Goal: Find specific page/section: Find specific page/section

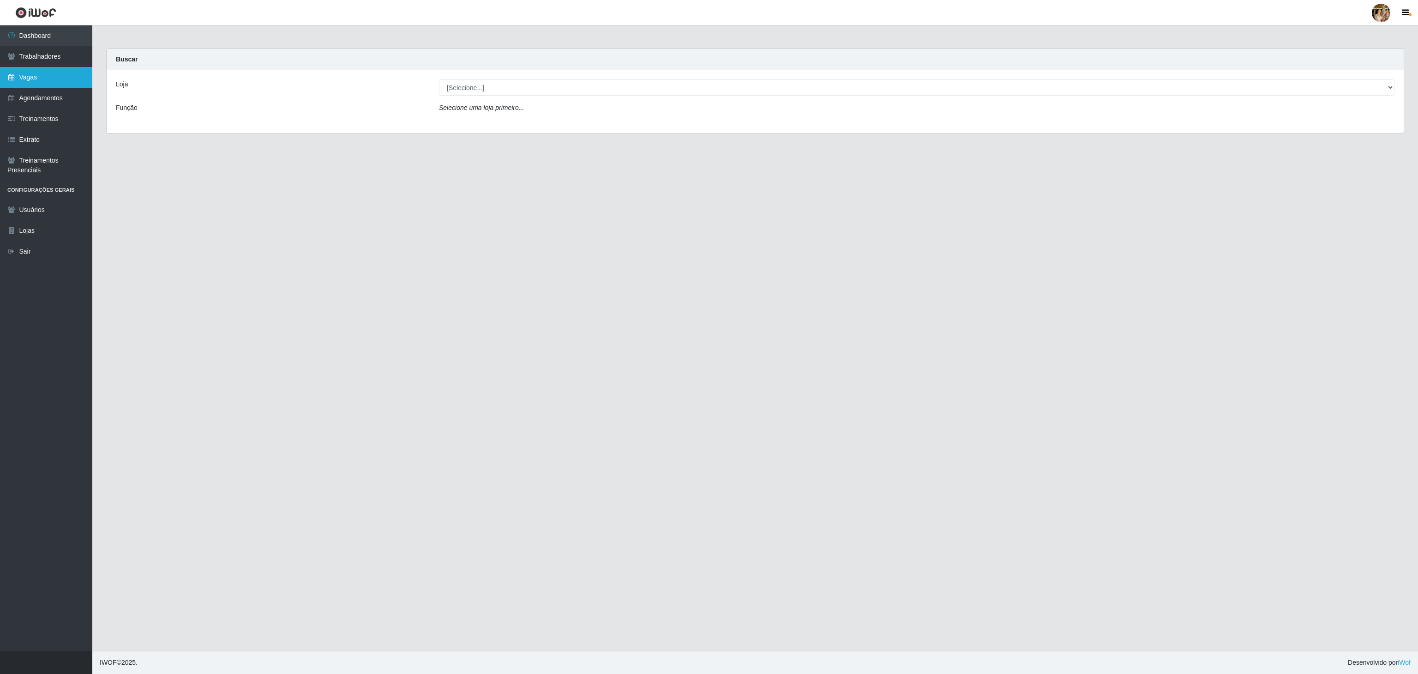
click at [23, 75] on link "Vagas" at bounding box center [46, 77] width 92 height 21
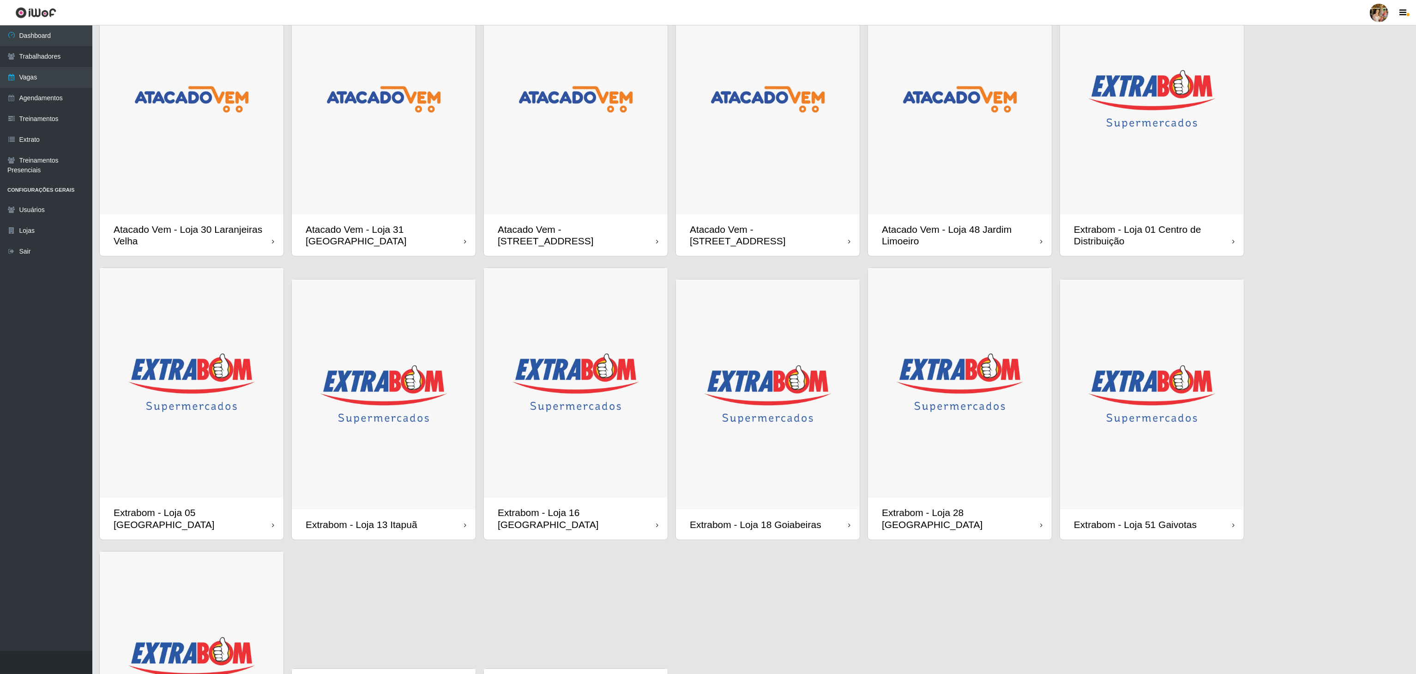
scroll to position [199, 0]
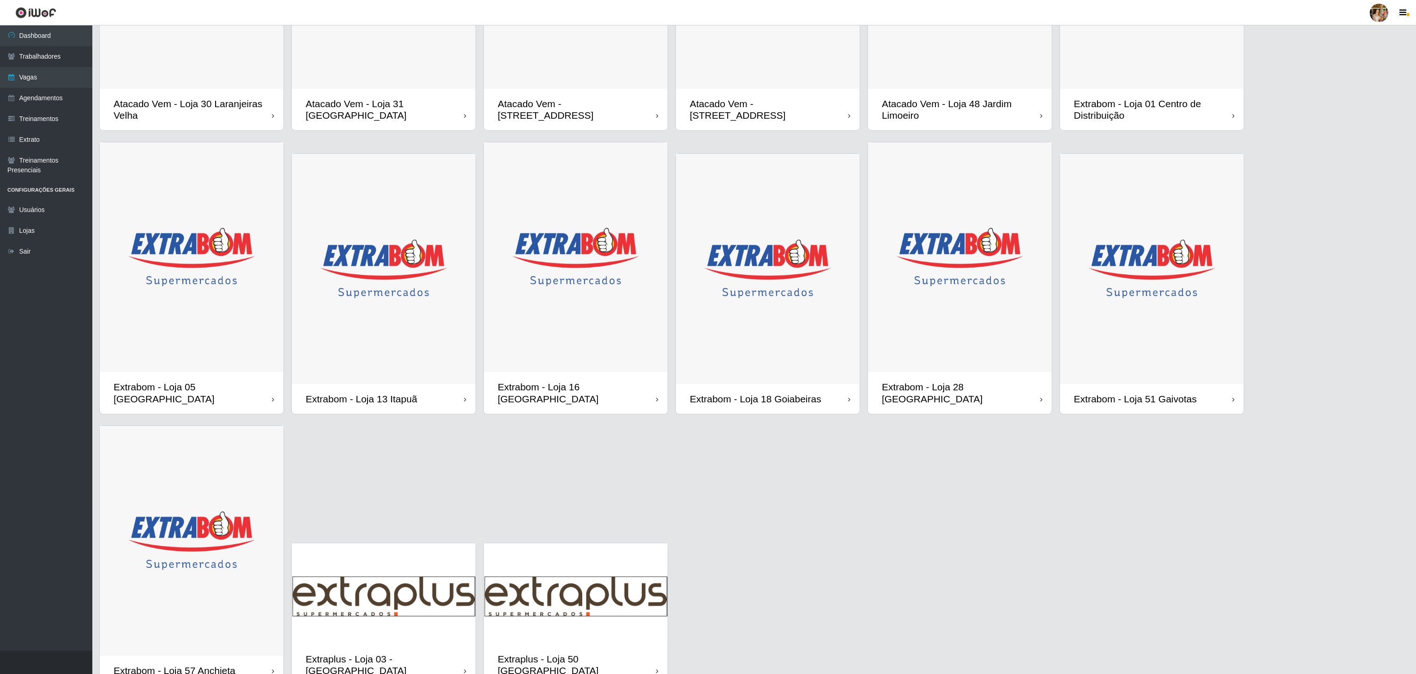
click at [993, 325] on img at bounding box center [960, 257] width 184 height 230
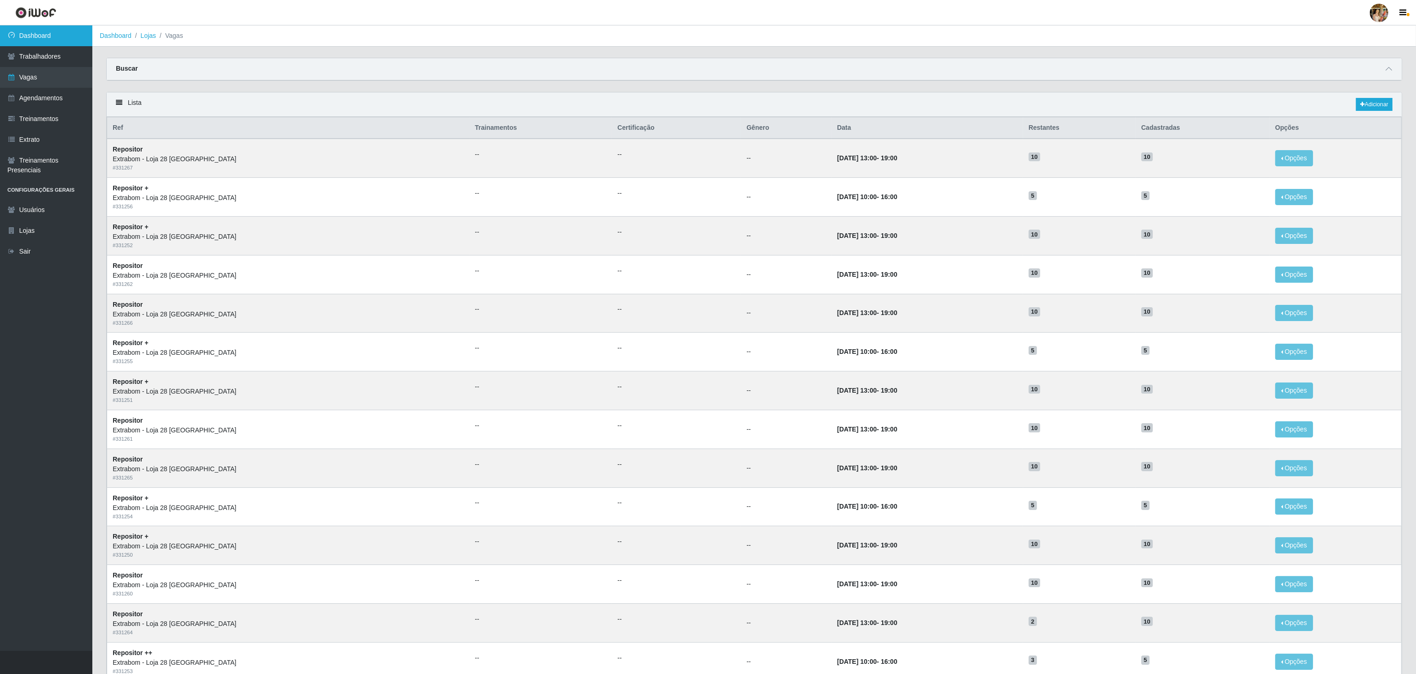
click at [29, 36] on link "Dashboard" at bounding box center [46, 35] width 92 height 21
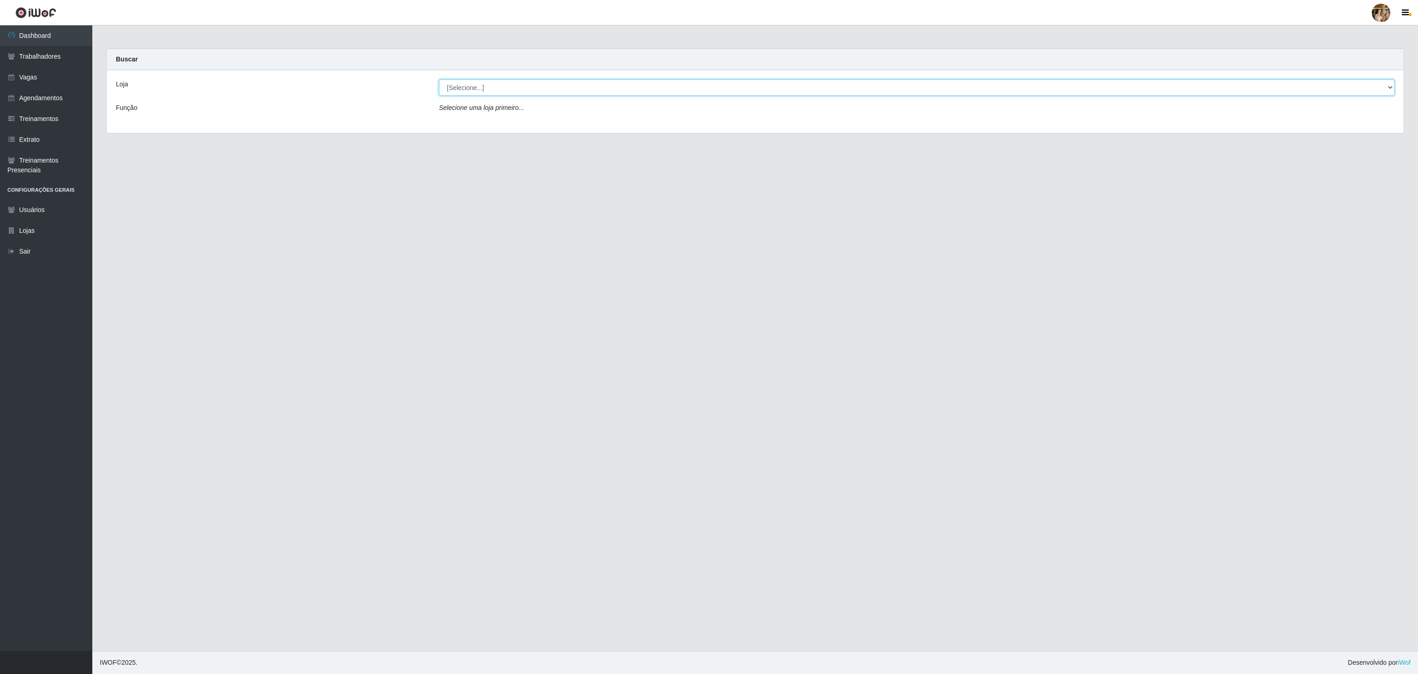
click at [458, 84] on select "[Selecione...] Atacado Vem - [GEOGRAPHIC_DATA] 30 Laranjeiras Velha Atacado Vem…" at bounding box center [917, 87] width 956 height 16
click at [439, 80] on select "[Selecione...] Atacado Vem - [GEOGRAPHIC_DATA] 30 Laranjeiras Velha Atacado Vem…" at bounding box center [917, 87] width 956 height 16
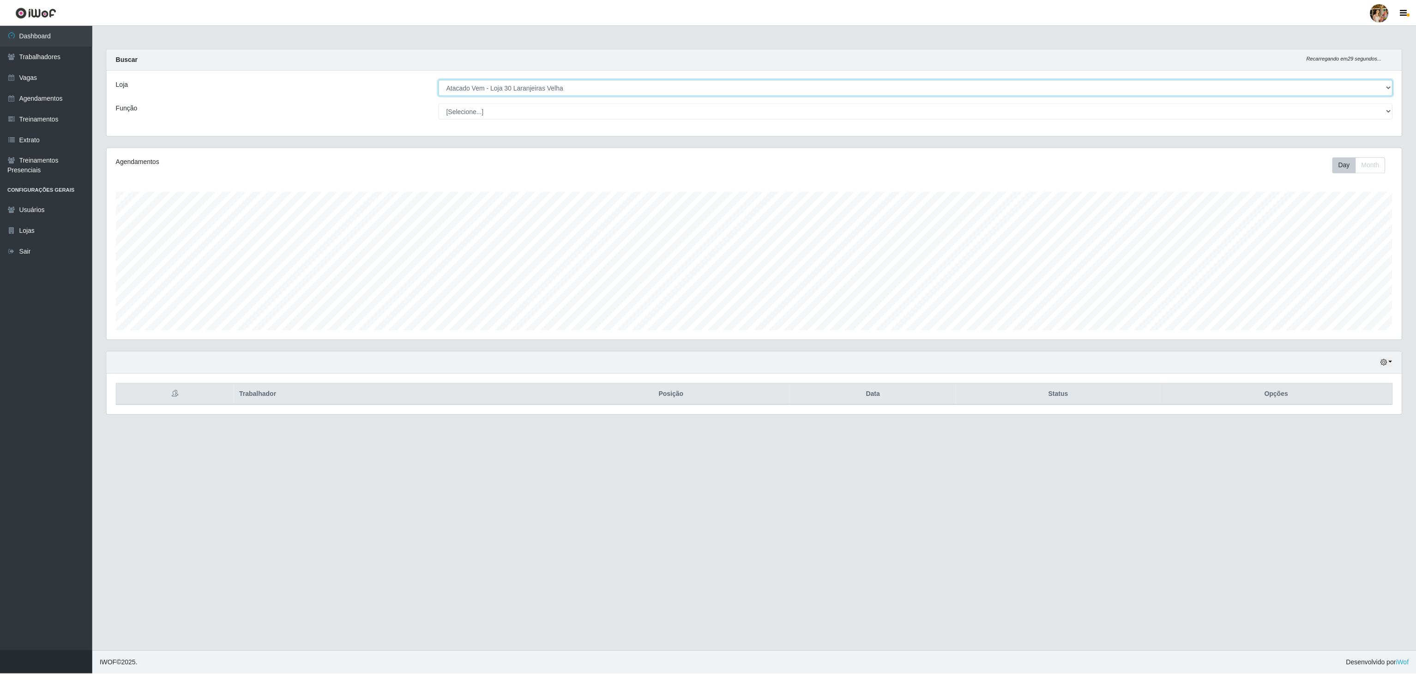
scroll to position [192, 1296]
click at [559, 98] on div "Loja [Selecione...] Atacado Vem - [GEOGRAPHIC_DATA] 30 Laranjeiras Velha Atacad…" at bounding box center [755, 103] width 1297 height 66
click at [554, 96] on div "Loja [Selecione...] Atacado Vem - [GEOGRAPHIC_DATA] 30 Laranjeiras Velha Atacad…" at bounding box center [755, 103] width 1297 height 66
click at [551, 86] on select "[Selecione...] Atacado Vem - [GEOGRAPHIC_DATA] 30 Laranjeiras Velha Atacado Vem…" at bounding box center [917, 87] width 956 height 16
click at [439, 80] on select "[Selecione...] Atacado Vem - [GEOGRAPHIC_DATA] 30 Laranjeiras Velha Atacado Vem…" at bounding box center [917, 87] width 956 height 16
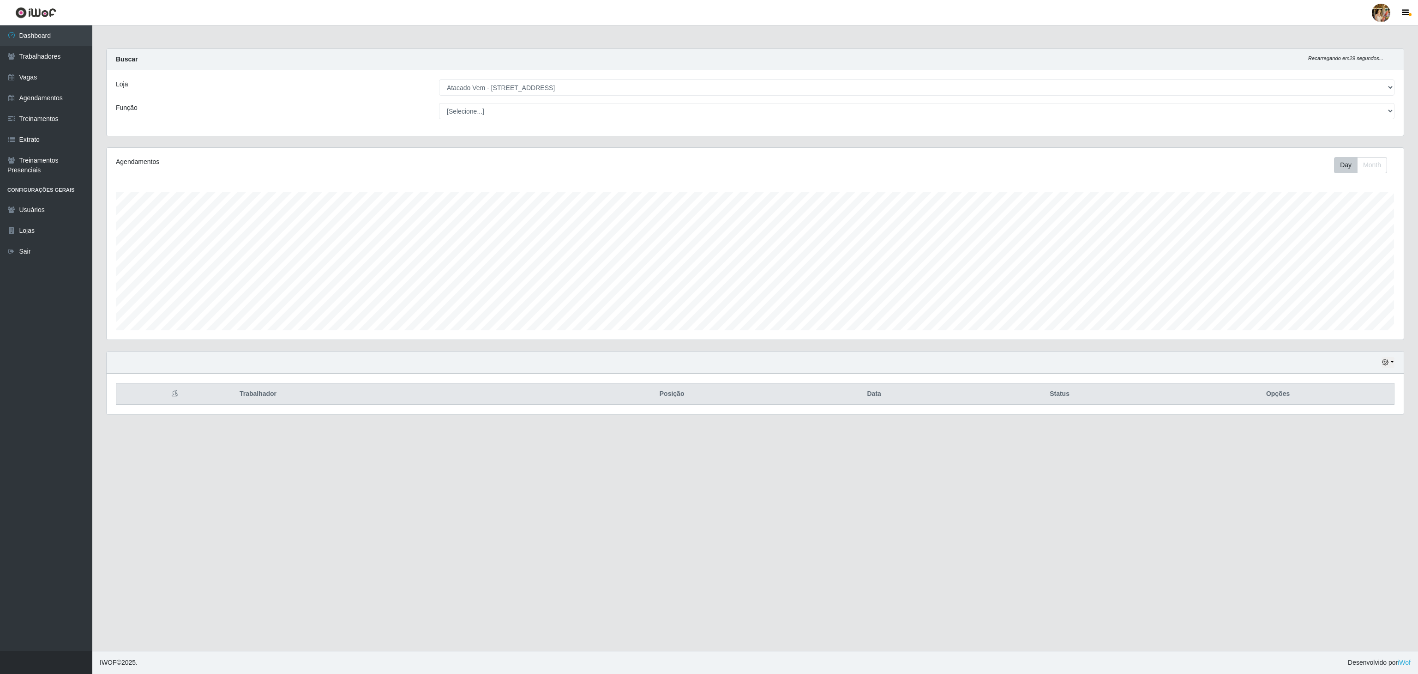
click at [617, 96] on div "Loja [Selecione...] Atacado Vem - [GEOGRAPHIC_DATA] 30 Laranjeiras Velha Atacad…" at bounding box center [755, 103] width 1297 height 66
click at [612, 89] on select "[Selecione...] Atacado Vem - [GEOGRAPHIC_DATA] 30 Laranjeiras Velha Atacado Vem…" at bounding box center [917, 87] width 956 height 16
click at [439, 80] on select "[Selecione...] Atacado Vem - [GEOGRAPHIC_DATA] 30 Laranjeiras Velha Atacado Vem…" at bounding box center [917, 87] width 956 height 16
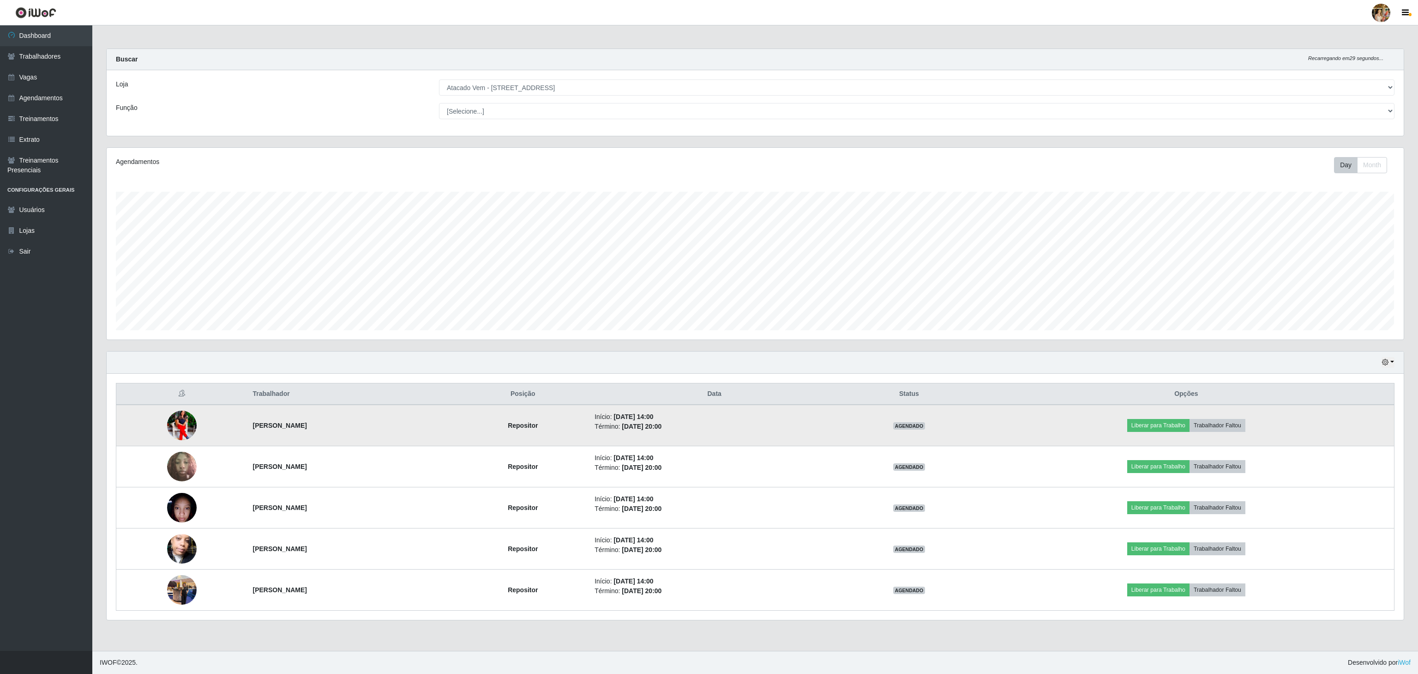
drag, startPoint x: 235, startPoint y: 427, endPoint x: 397, endPoint y: 442, distance: 162.2
click at [397, 442] on td "[PERSON_NAME]" at bounding box center [352, 425] width 210 height 42
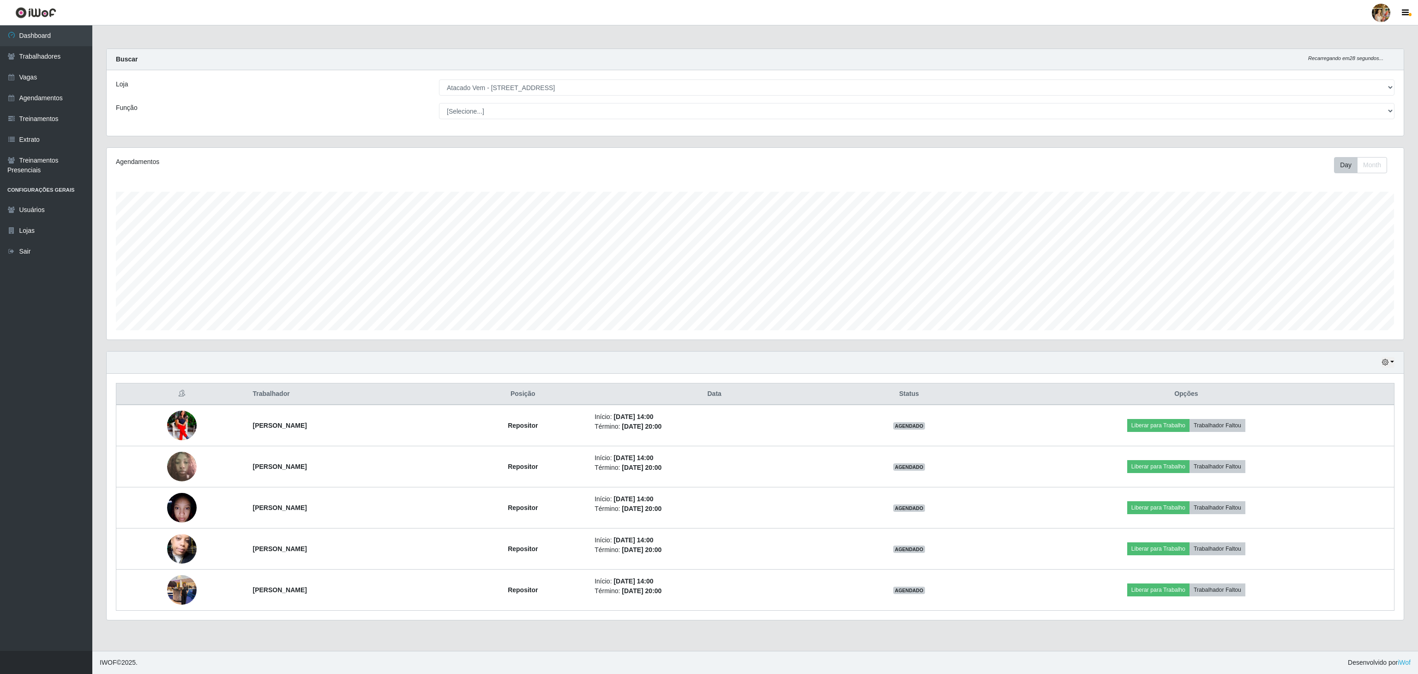
copy strong "[PERSON_NAME]"
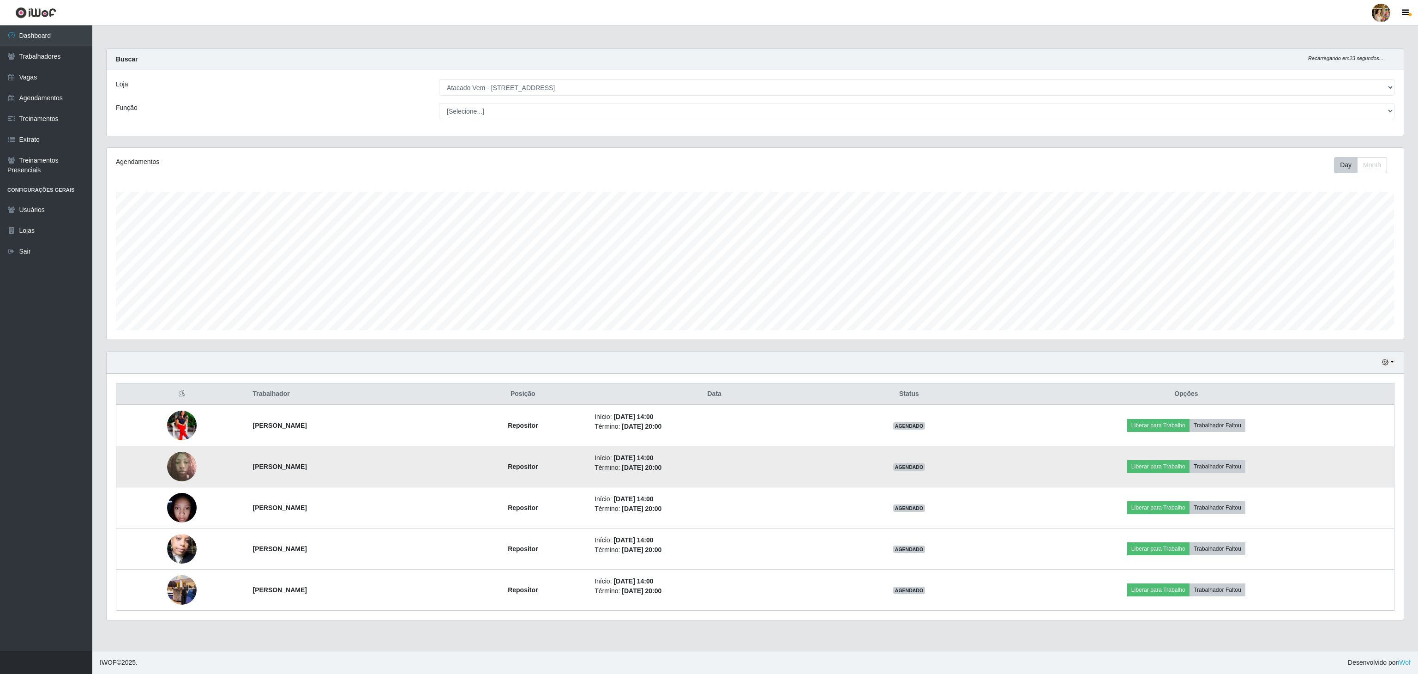
drag, startPoint x: 230, startPoint y: 468, endPoint x: 419, endPoint y: 475, distance: 188.5
click at [419, 475] on tr "[PERSON_NAME] Repositor Início: [DATE] 14:00 Término: [DATE] 20:00 AGENDADO Lib…" at bounding box center [755, 466] width 1278 height 41
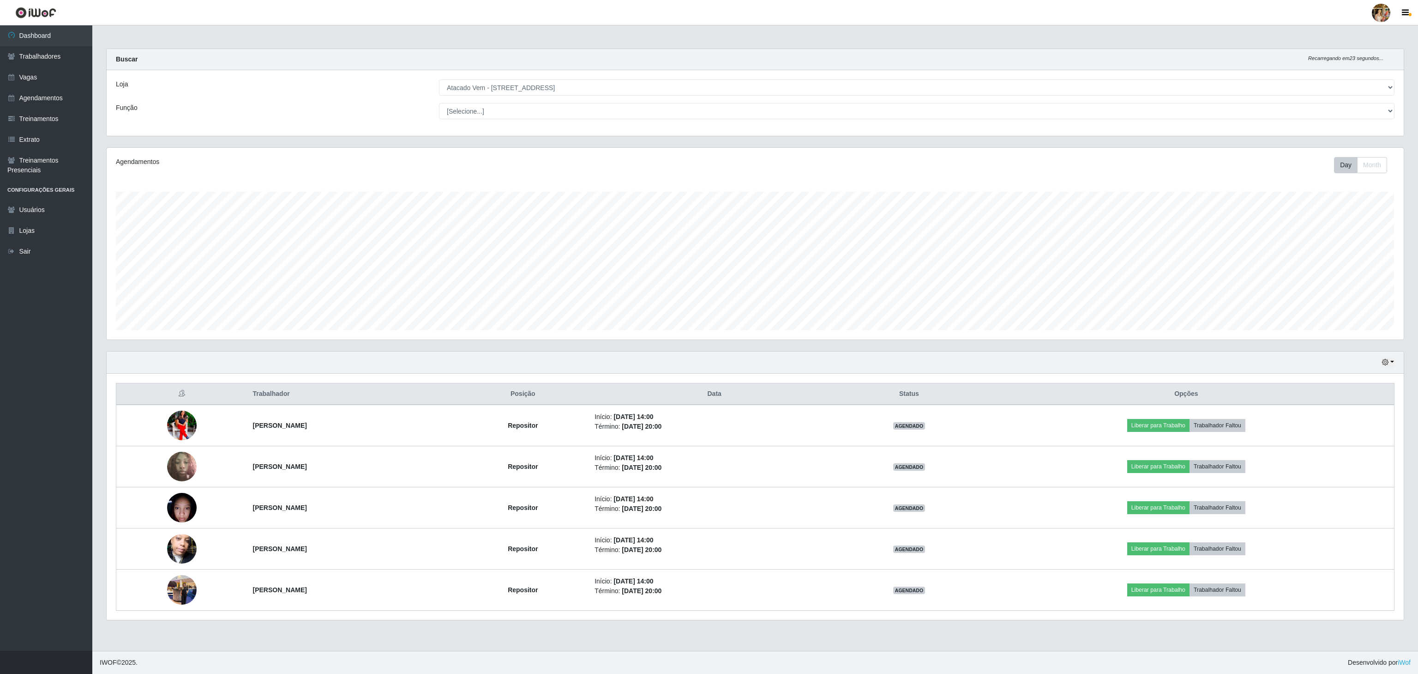
copy tr "[PERSON_NAME]"
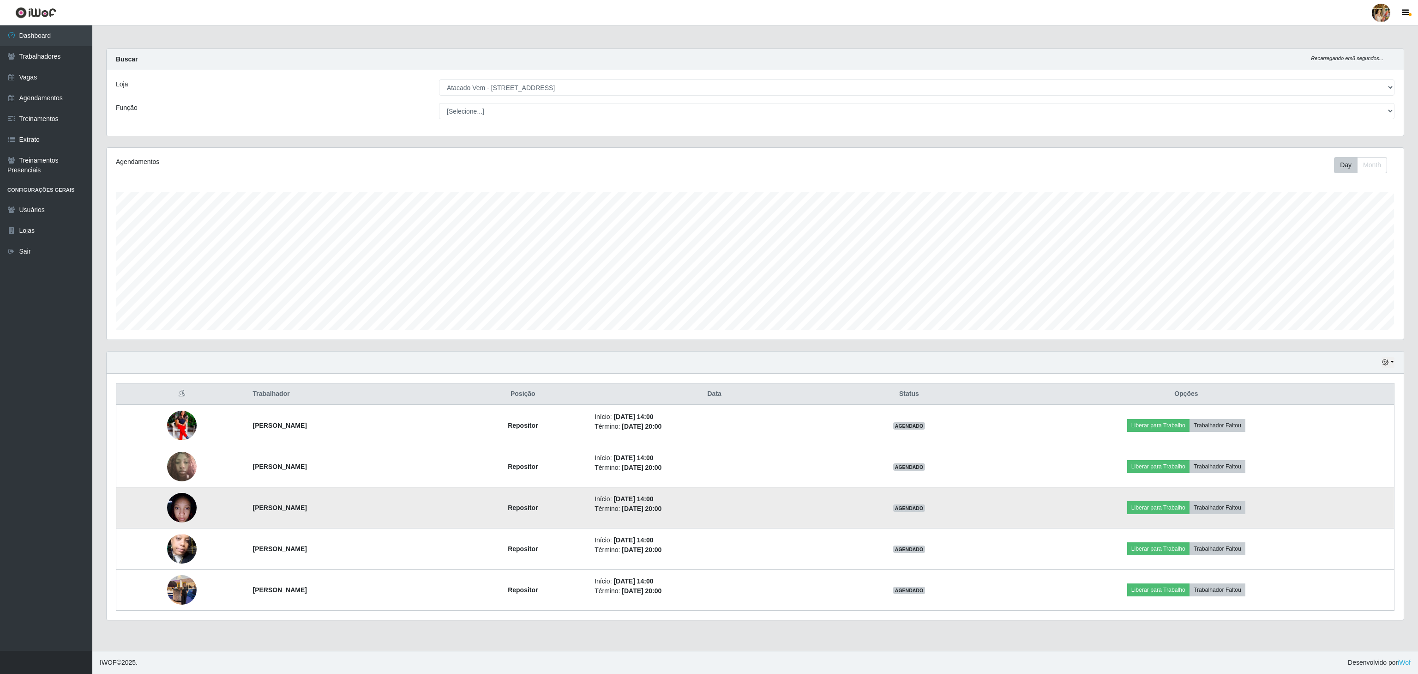
drag, startPoint x: 255, startPoint y: 508, endPoint x: 399, endPoint y: 510, distance: 143.6
click at [399, 510] on tr "[PERSON_NAME] [PERSON_NAME] Início: [DATE] 14:00 Término: [DATE] 20:00 AGENDADO…" at bounding box center [755, 507] width 1278 height 41
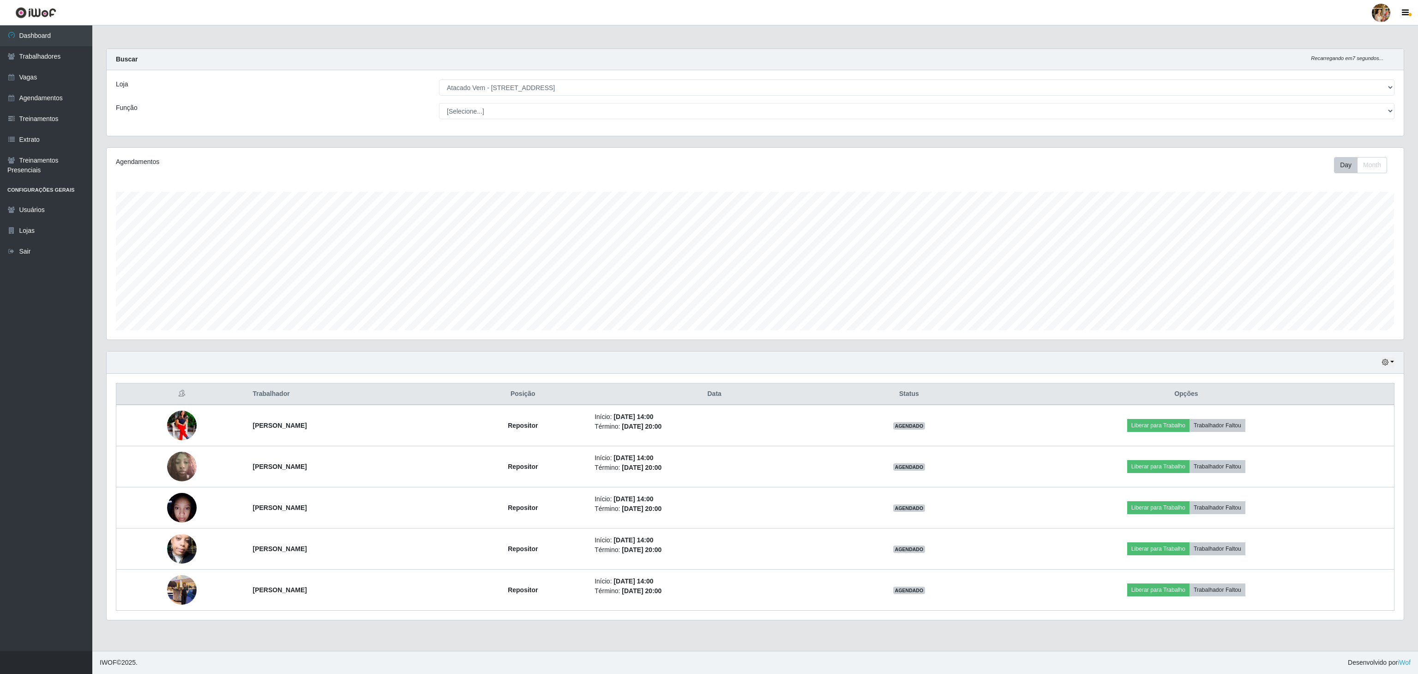
copy tr "[PERSON_NAME]"
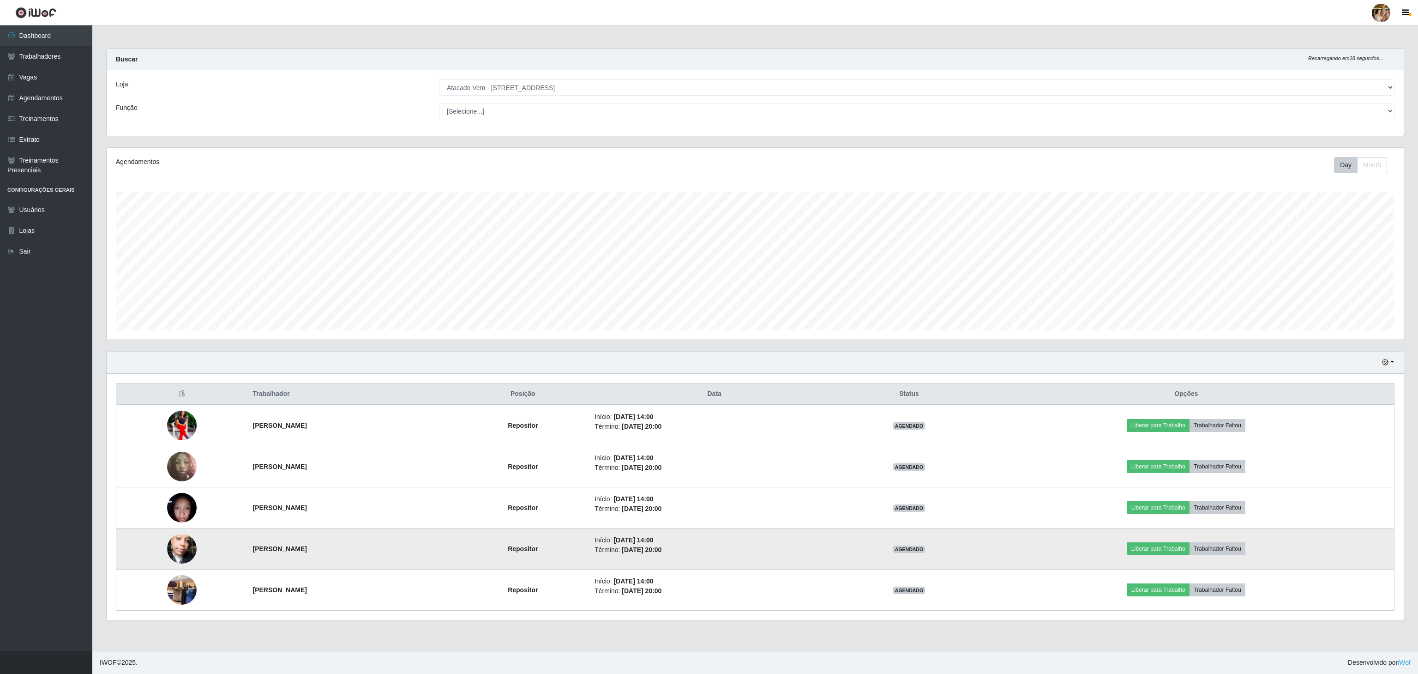
drag, startPoint x: 224, startPoint y: 556, endPoint x: 406, endPoint y: 549, distance: 182.0
click at [406, 549] on tr "[PERSON_NAME] Repositor Início: [DATE] 14:00 Término: [DATE] 20:00 AGENDADO Lib…" at bounding box center [755, 548] width 1278 height 41
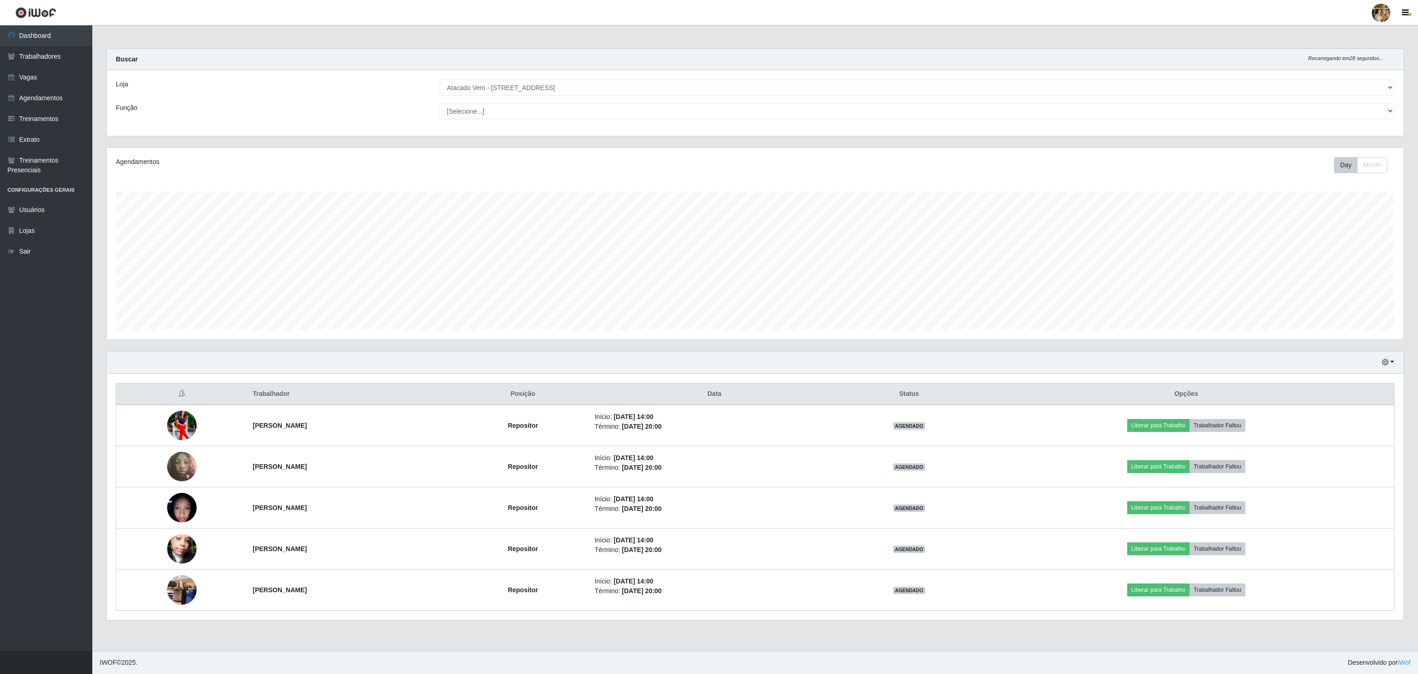
copy tr "[PERSON_NAME]"
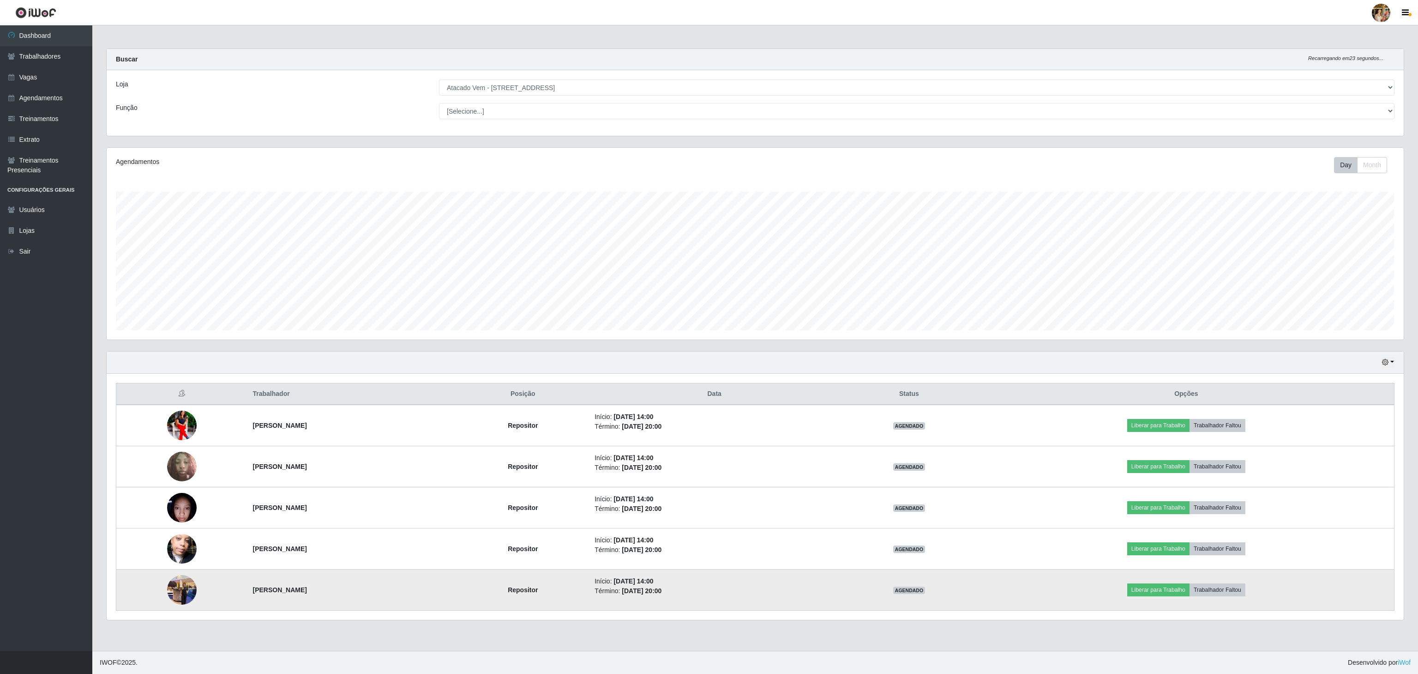
drag, startPoint x: 223, startPoint y: 592, endPoint x: 345, endPoint y: 607, distance: 123.2
click at [345, 607] on tr "[PERSON_NAME] Repositor Início: [DATE] 14:00 Término: [DATE] 20:00 AGENDADO Lib…" at bounding box center [755, 589] width 1278 height 41
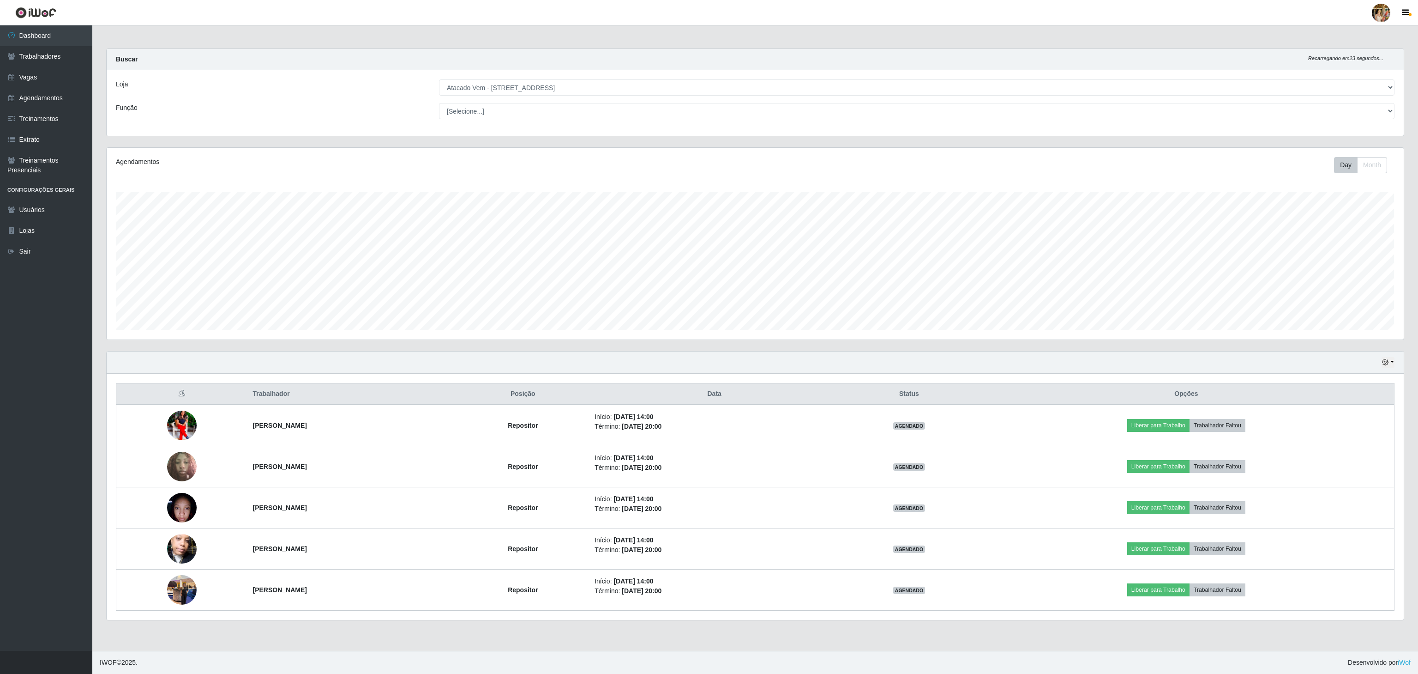
copy tr "[PERSON_NAME]"
click at [484, 89] on select "[Selecione...] Atacado Vem - [GEOGRAPHIC_DATA] 30 Laranjeiras Velha Atacado Vem…" at bounding box center [917, 87] width 956 height 16
click at [439, 80] on select "[Selecione...] Atacado Vem - [GEOGRAPHIC_DATA] 30 Laranjeiras Velha Atacado Vem…" at bounding box center [917, 87] width 956 height 16
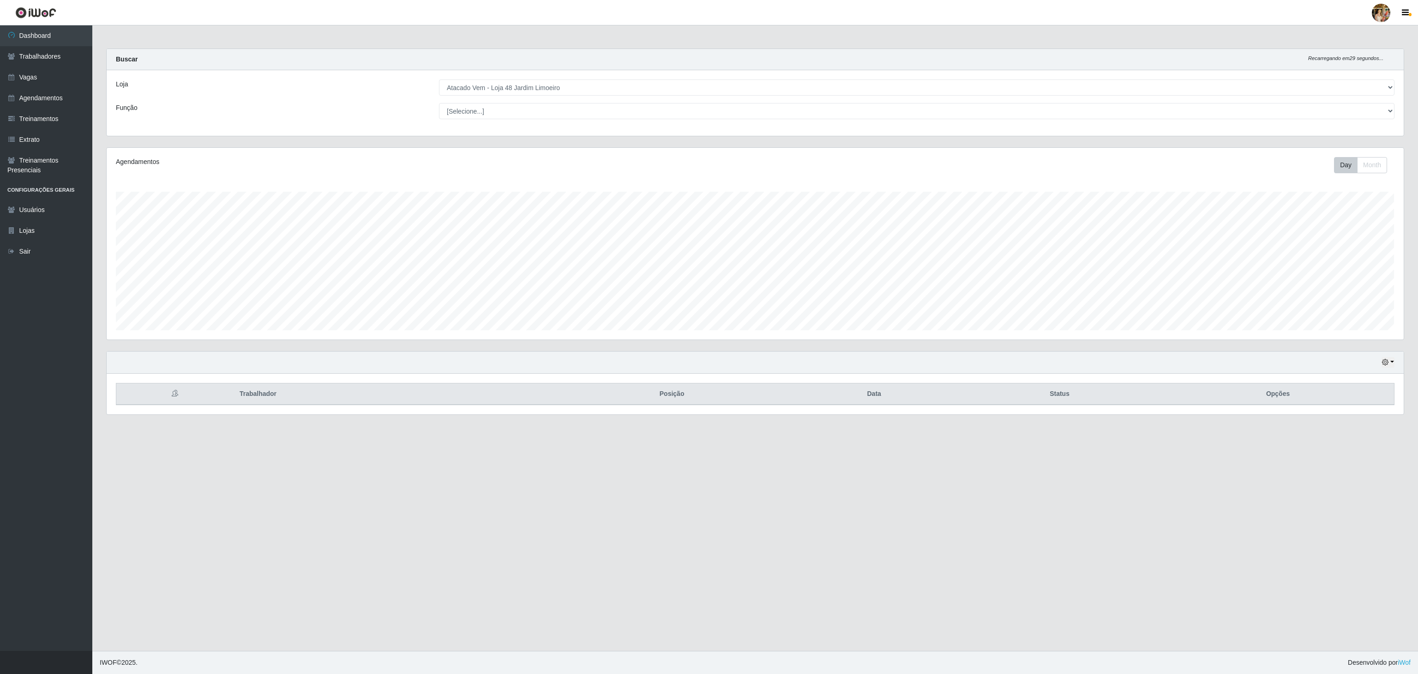
click at [549, 97] on div "Loja [Selecione...] Atacado Vem - [GEOGRAPHIC_DATA] 30 Laranjeiras Velha Atacad…" at bounding box center [755, 103] width 1297 height 66
drag, startPoint x: 547, startPoint y: 84, endPoint x: 547, endPoint y: 90, distance: 6.5
click at [547, 84] on select "[Selecione...] Atacado Vem - [GEOGRAPHIC_DATA] 30 Laranjeiras Velha Atacado Vem…" at bounding box center [917, 87] width 956 height 16
click at [439, 80] on select "[Selecione...] Atacado Vem - [GEOGRAPHIC_DATA] 30 Laranjeiras Velha Atacado Vem…" at bounding box center [917, 87] width 956 height 16
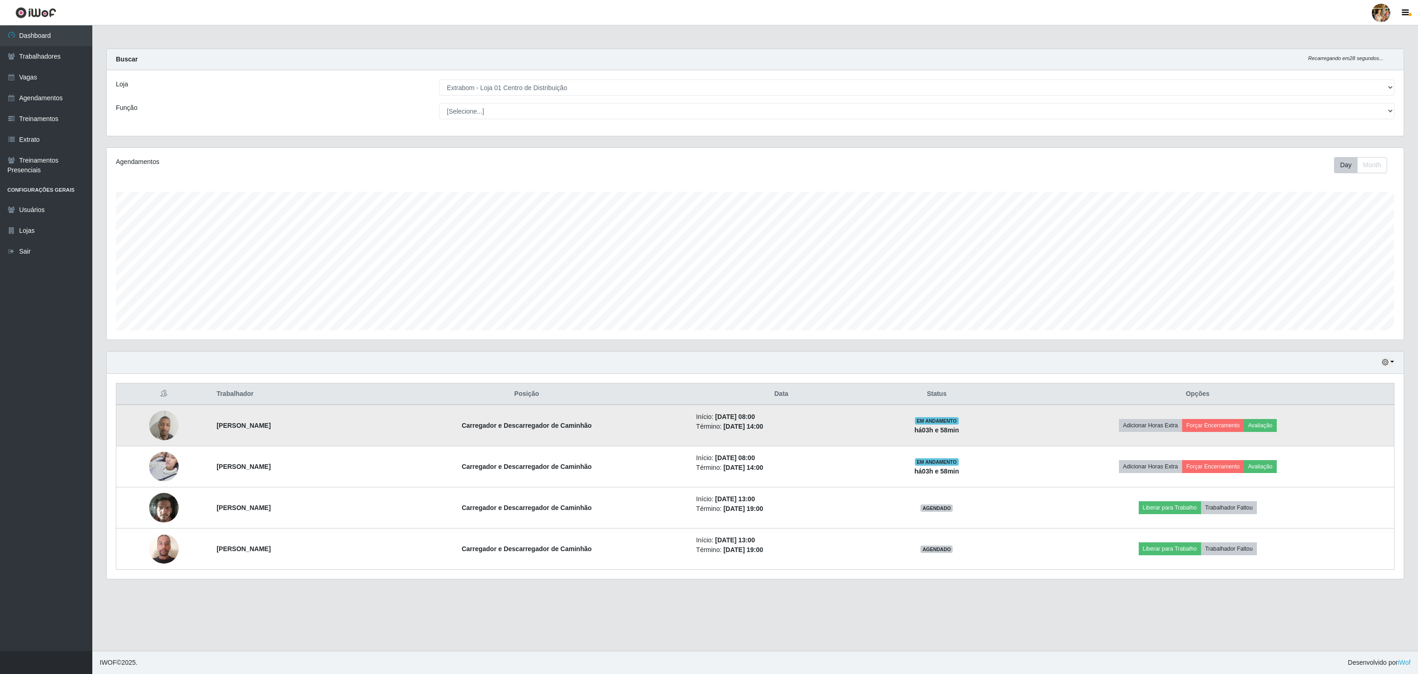
drag, startPoint x: 201, startPoint y: 431, endPoint x: 400, endPoint y: 431, distance: 199.0
click at [363, 431] on td "[PERSON_NAME]" at bounding box center [287, 425] width 152 height 42
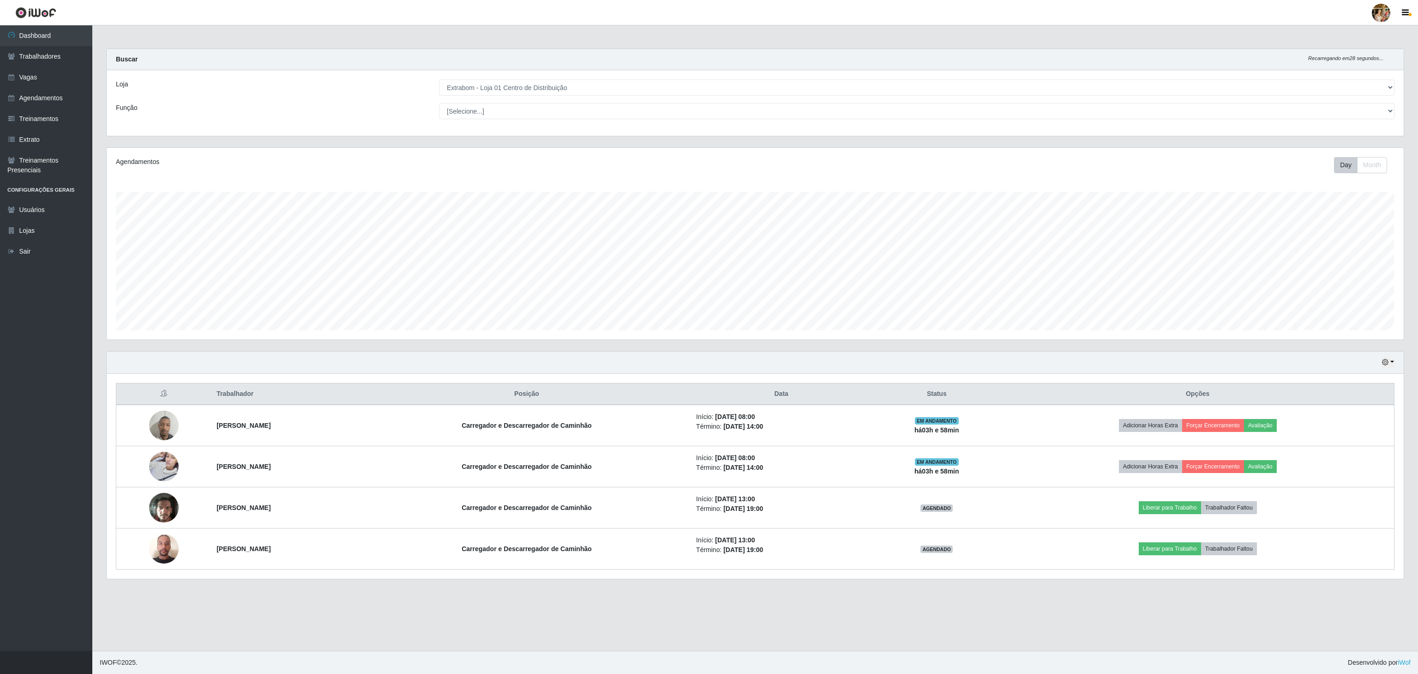
copy strong "[PERSON_NAME]"
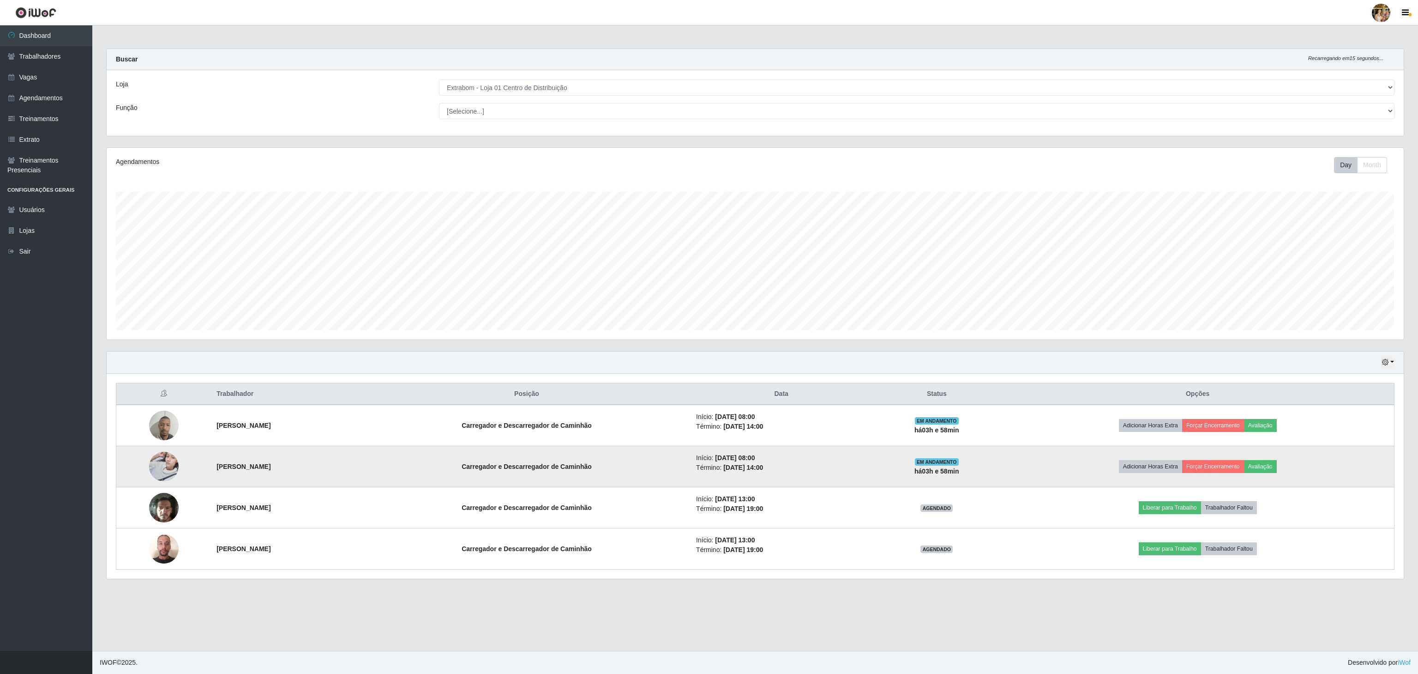
drag, startPoint x: 205, startPoint y: 473, endPoint x: 306, endPoint y: 472, distance: 101.1
click at [306, 472] on td "[PERSON_NAME]" at bounding box center [287, 466] width 152 height 41
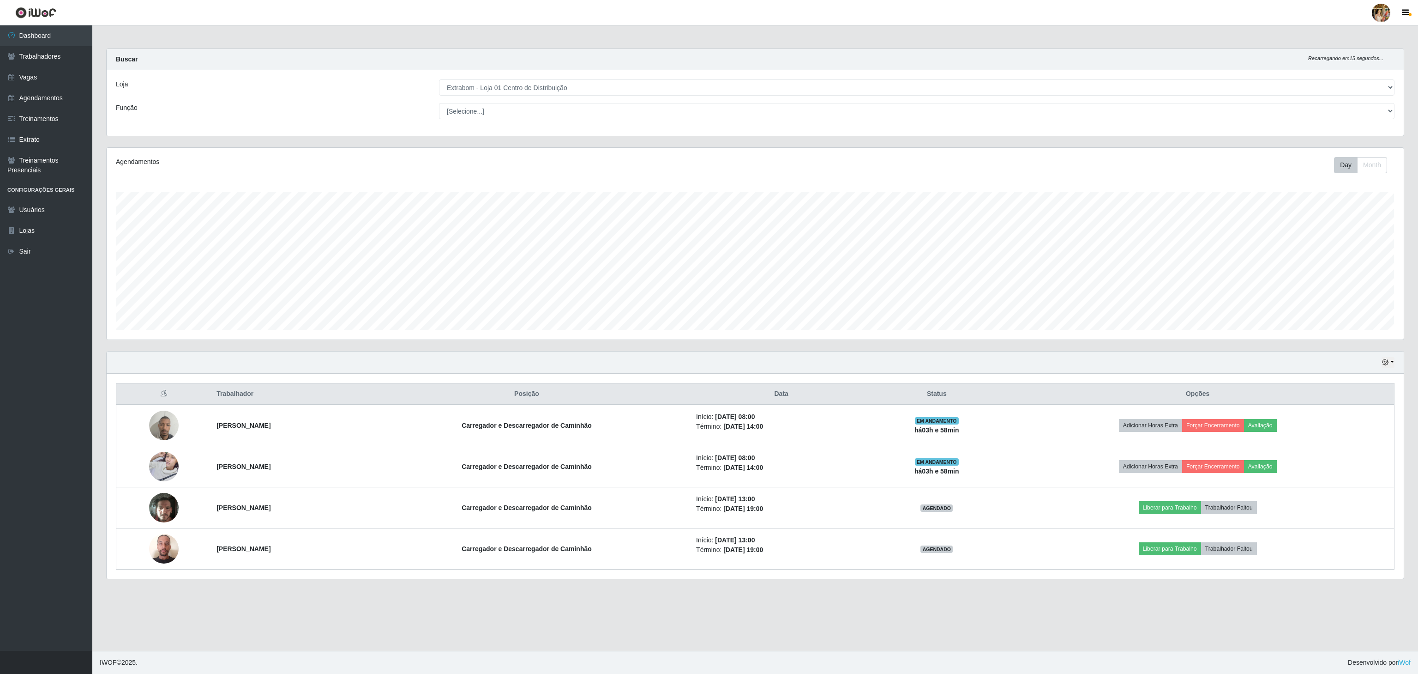
copy strong "[PERSON_NAME]"
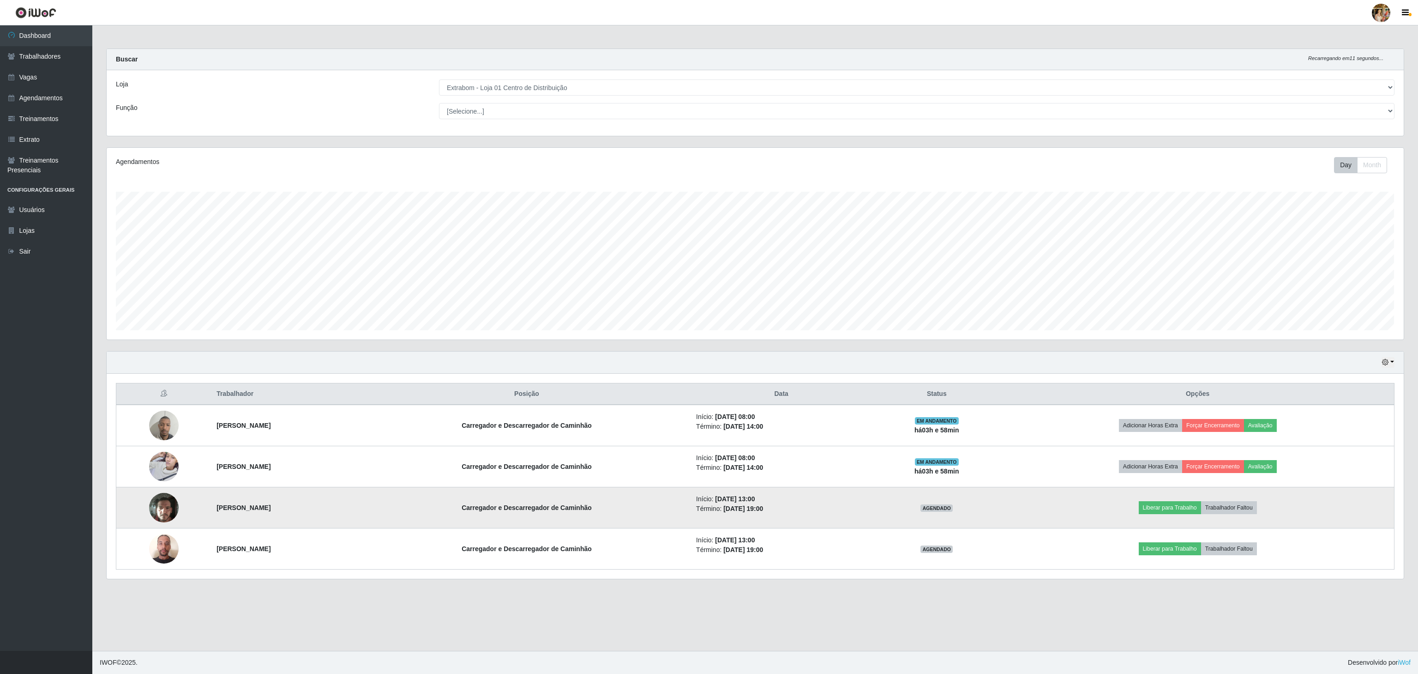
drag, startPoint x: 182, startPoint y: 511, endPoint x: 374, endPoint y: 516, distance: 192.1
click at [374, 516] on tr "[PERSON_NAME] e Descarregador de Caminhão Início: [DATE] 13:00 Término: [DATE] …" at bounding box center [755, 507] width 1278 height 41
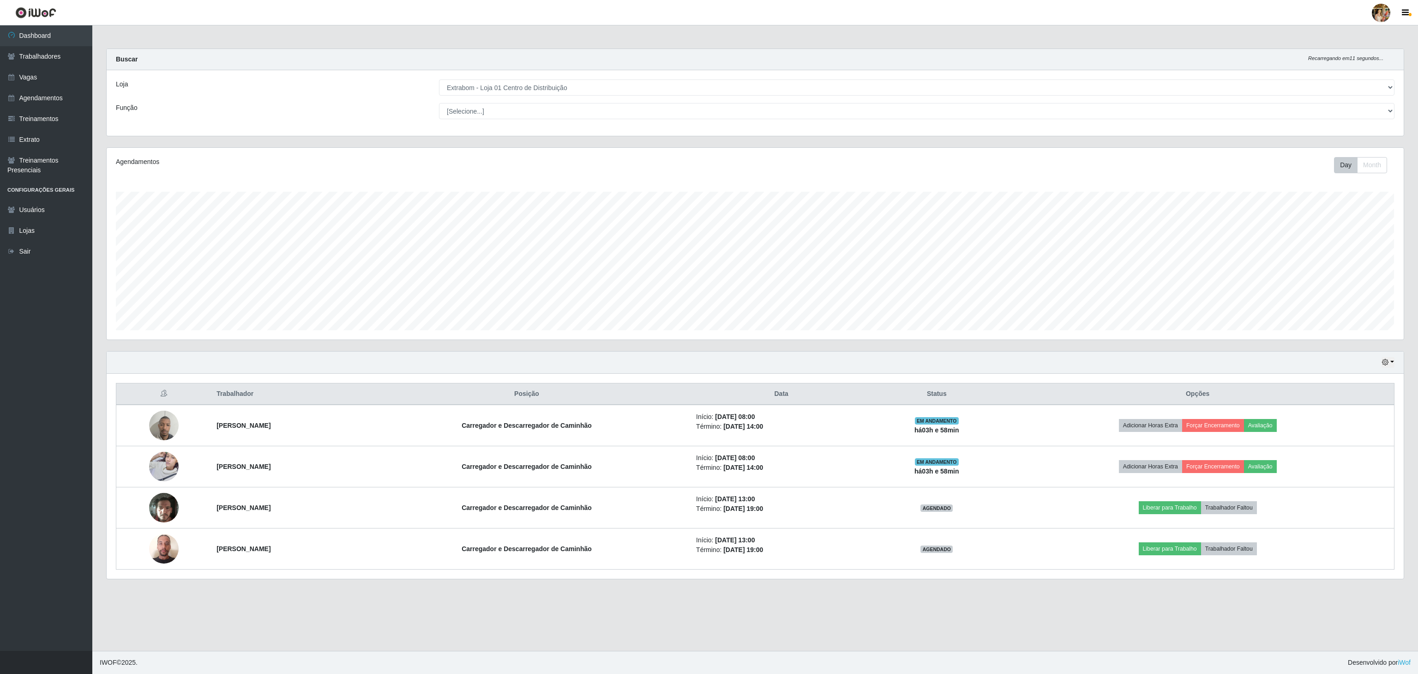
copy tr "[PERSON_NAME]"
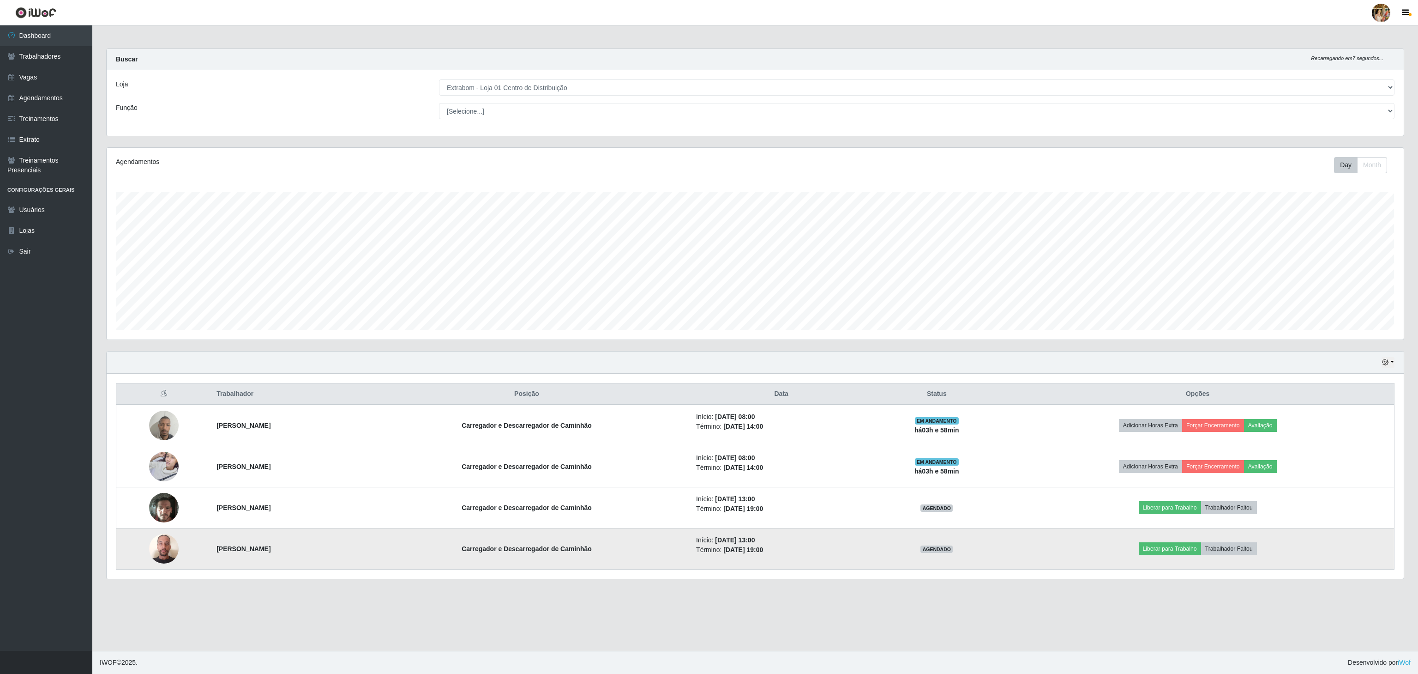
drag, startPoint x: 194, startPoint y: 552, endPoint x: 318, endPoint y: 550, distance: 123.7
click at [318, 550] on tr "[PERSON_NAME] e Descarregador de Caminhão Início: [DATE] 13:00 Término: [DATE] …" at bounding box center [755, 548] width 1278 height 41
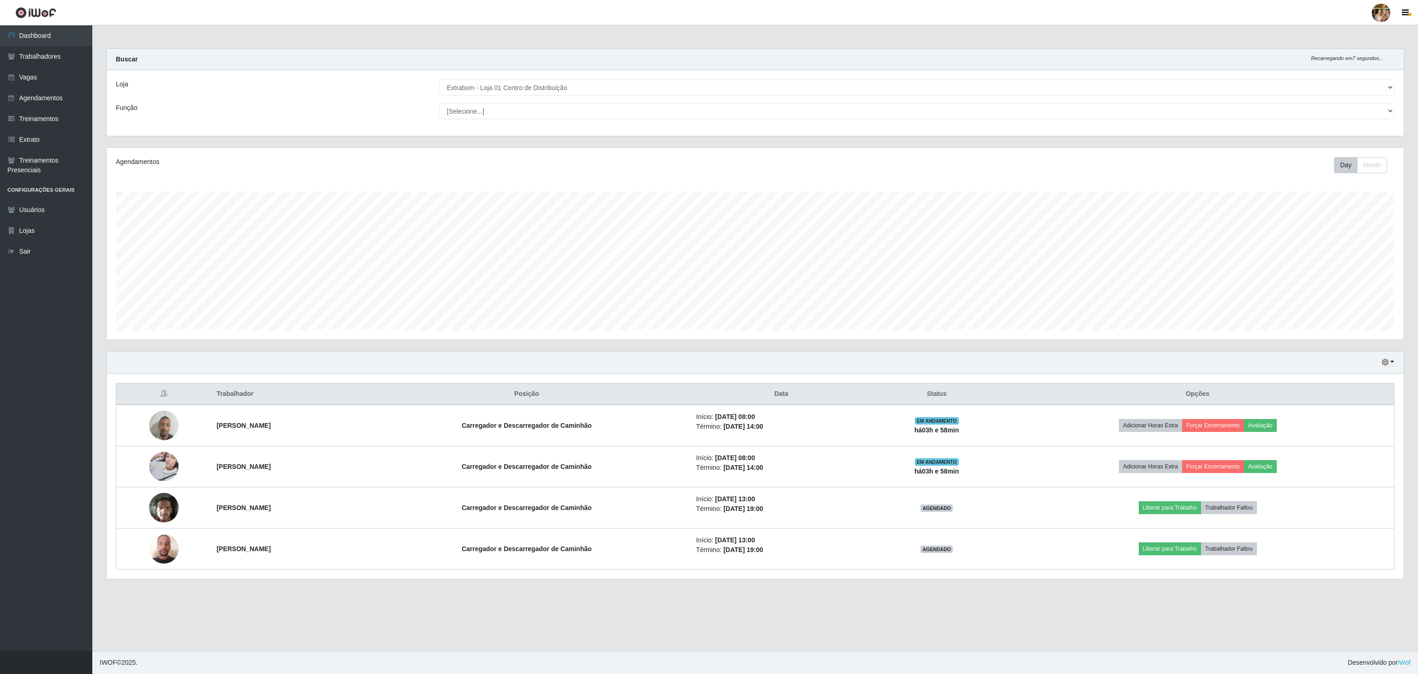
copy tr "[PERSON_NAME]"
click at [1246, 603] on main "Carregando... Buscar Recarregando em 26 segundos... Loja [Selecione...] Atacado…" at bounding box center [755, 337] width 1326 height 625
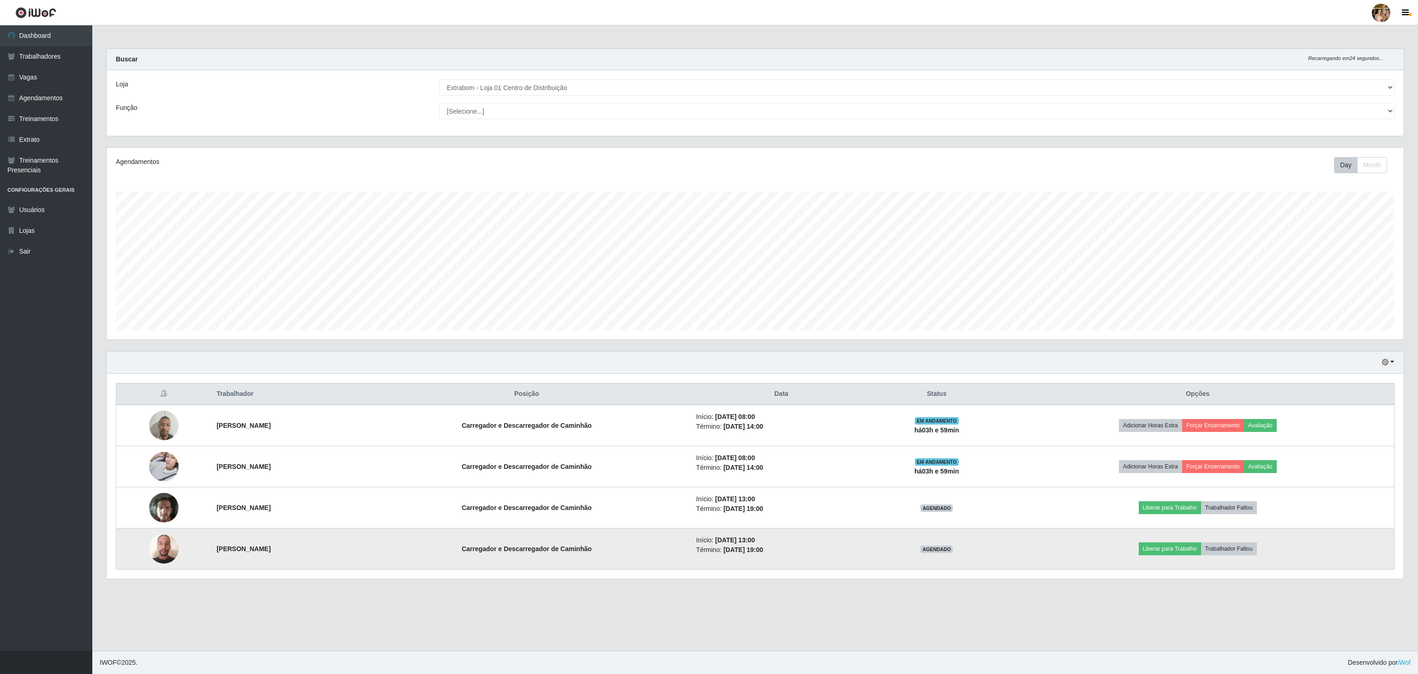
click at [1184, 569] on td "Liberar para Trabalho Trabalhador Faltou" at bounding box center [1197, 548] width 393 height 41
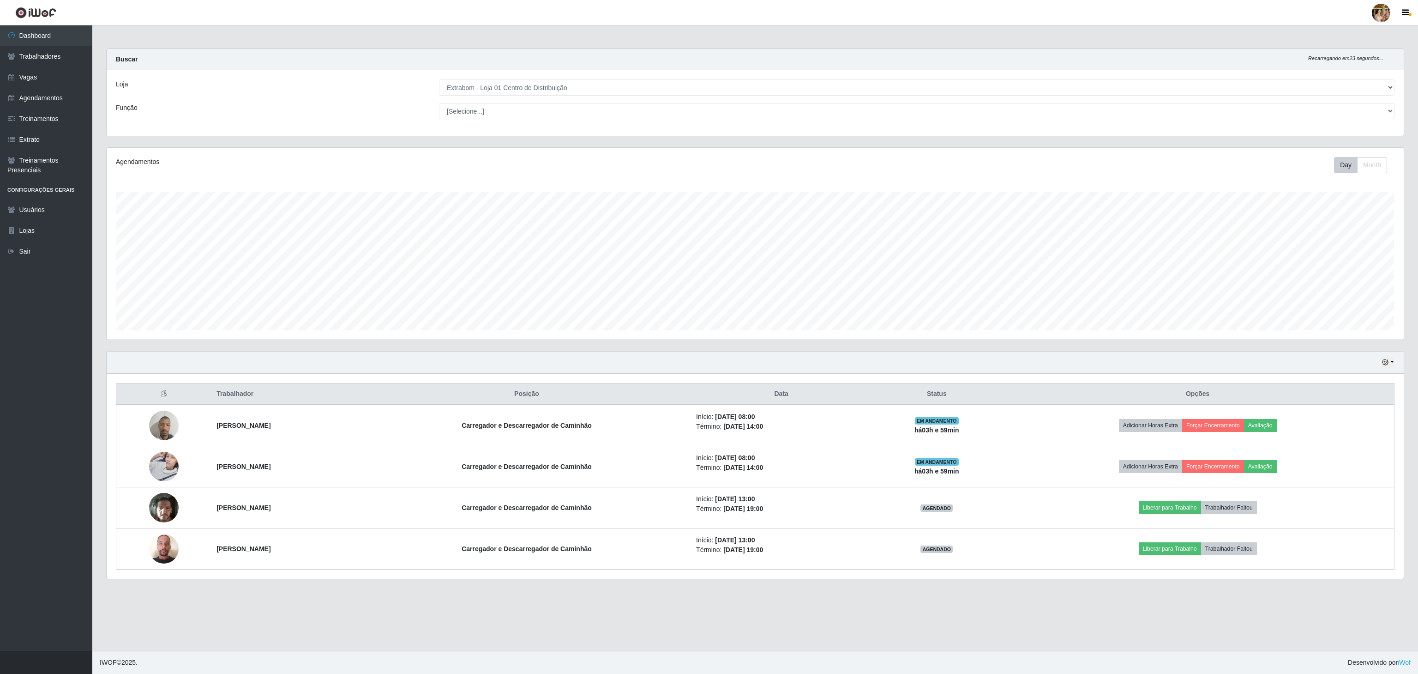
click at [1049, 65] on div "Buscar Recarregando em 23 segundos..." at bounding box center [755, 59] width 1297 height 21
click at [549, 93] on select "[Selecione...] Atacado Vem - [GEOGRAPHIC_DATA] 30 Laranjeiras Velha Atacado Vem…" at bounding box center [917, 87] width 956 height 16
click at [439, 80] on select "[Selecione...] Atacado Vem - [GEOGRAPHIC_DATA] 30 Laranjeiras Velha Atacado Vem…" at bounding box center [917, 87] width 956 height 16
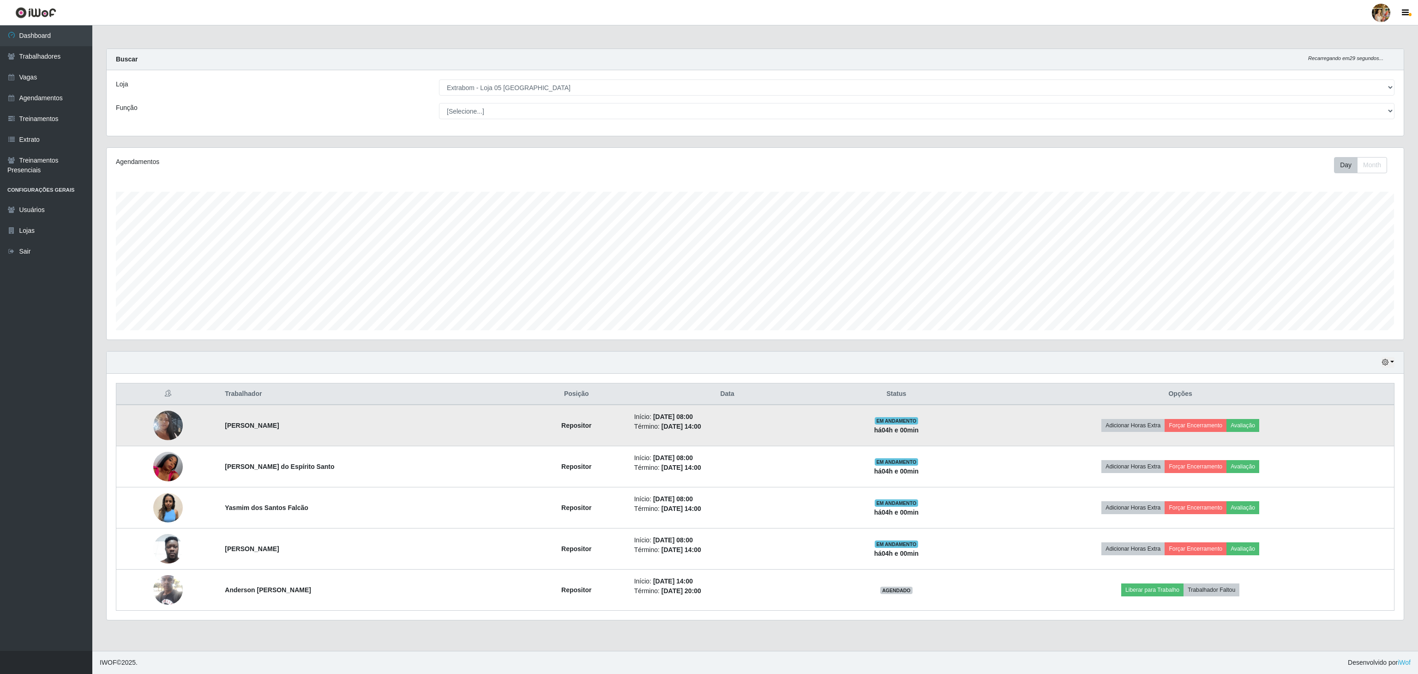
drag, startPoint x: 211, startPoint y: 431, endPoint x: 376, endPoint y: 432, distance: 164.8
click at [376, 432] on tr "[PERSON_NAME] Repositor Início: [DATE] 08:00 Término: [DATE] 14:00 EM ANDAMENTO…" at bounding box center [755, 425] width 1278 height 42
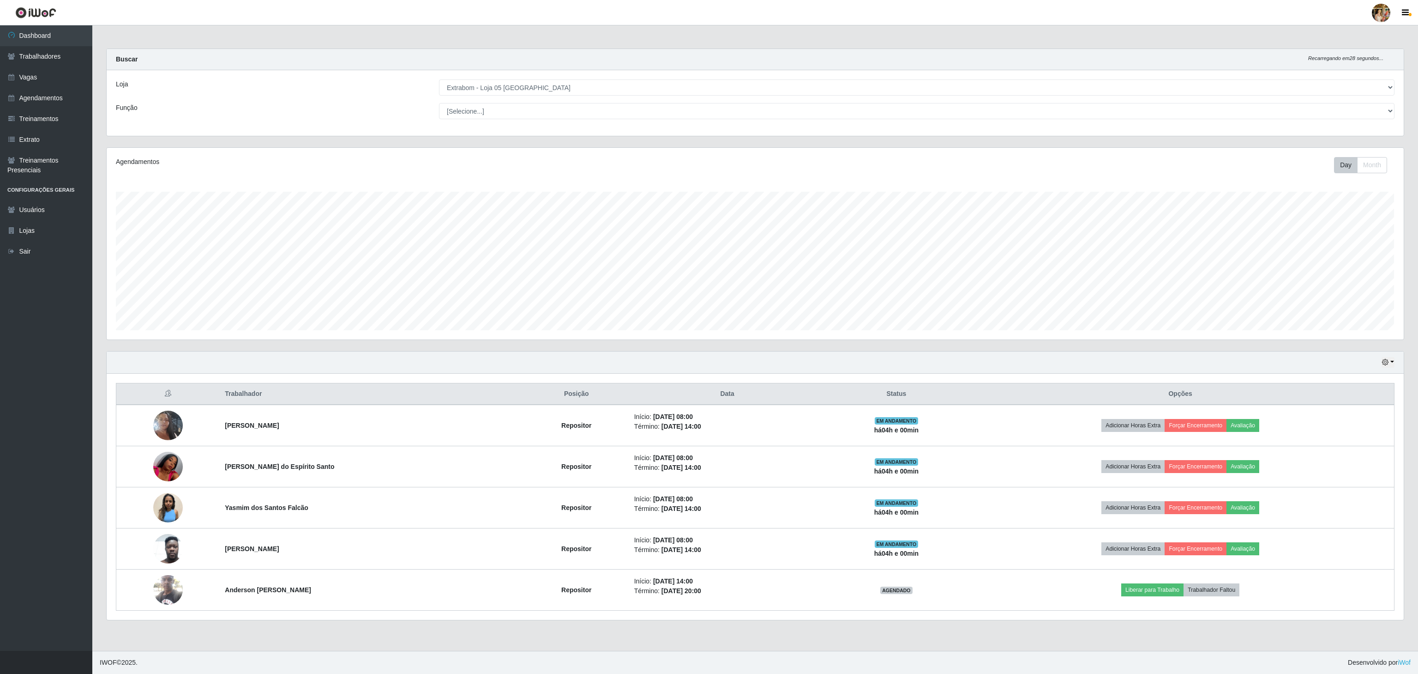
copy tr "[PERSON_NAME]"
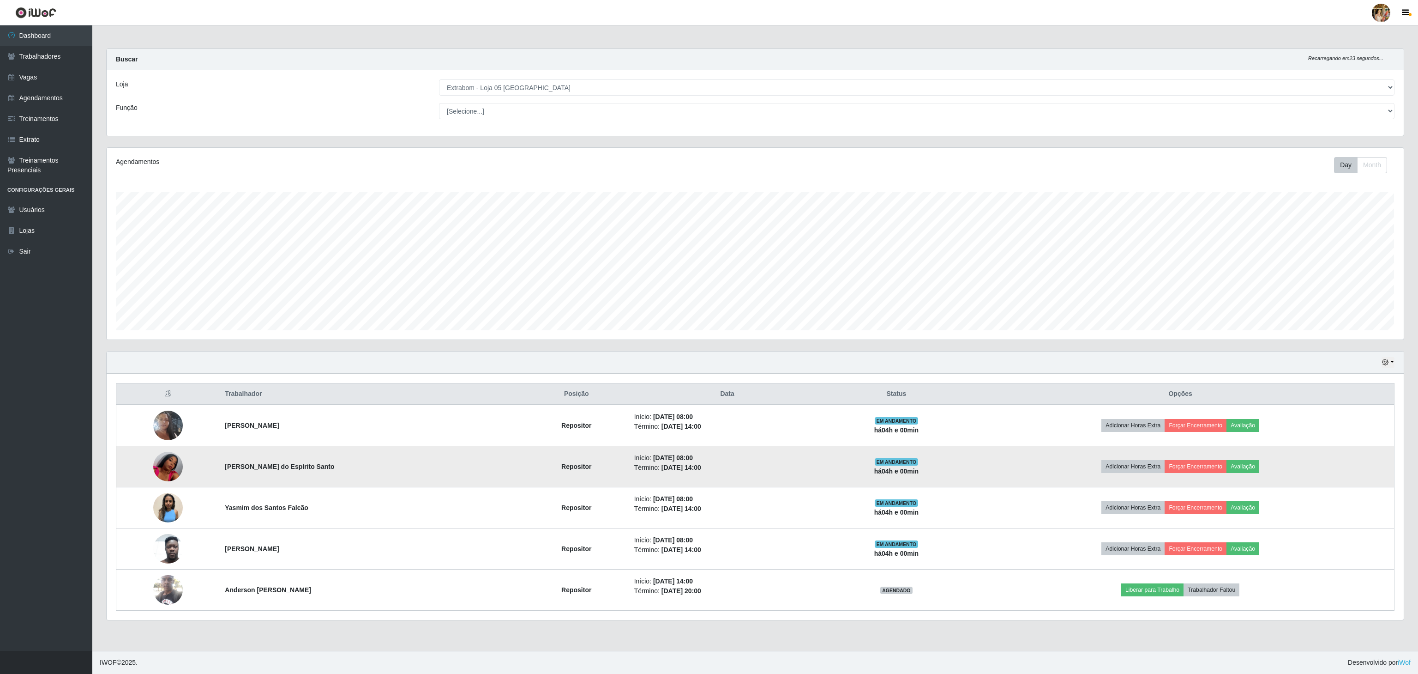
drag, startPoint x: 221, startPoint y: 468, endPoint x: 424, endPoint y: 468, distance: 203.1
click at [425, 468] on td "[PERSON_NAME] do Espírito Santo" at bounding box center [371, 466] width 305 height 41
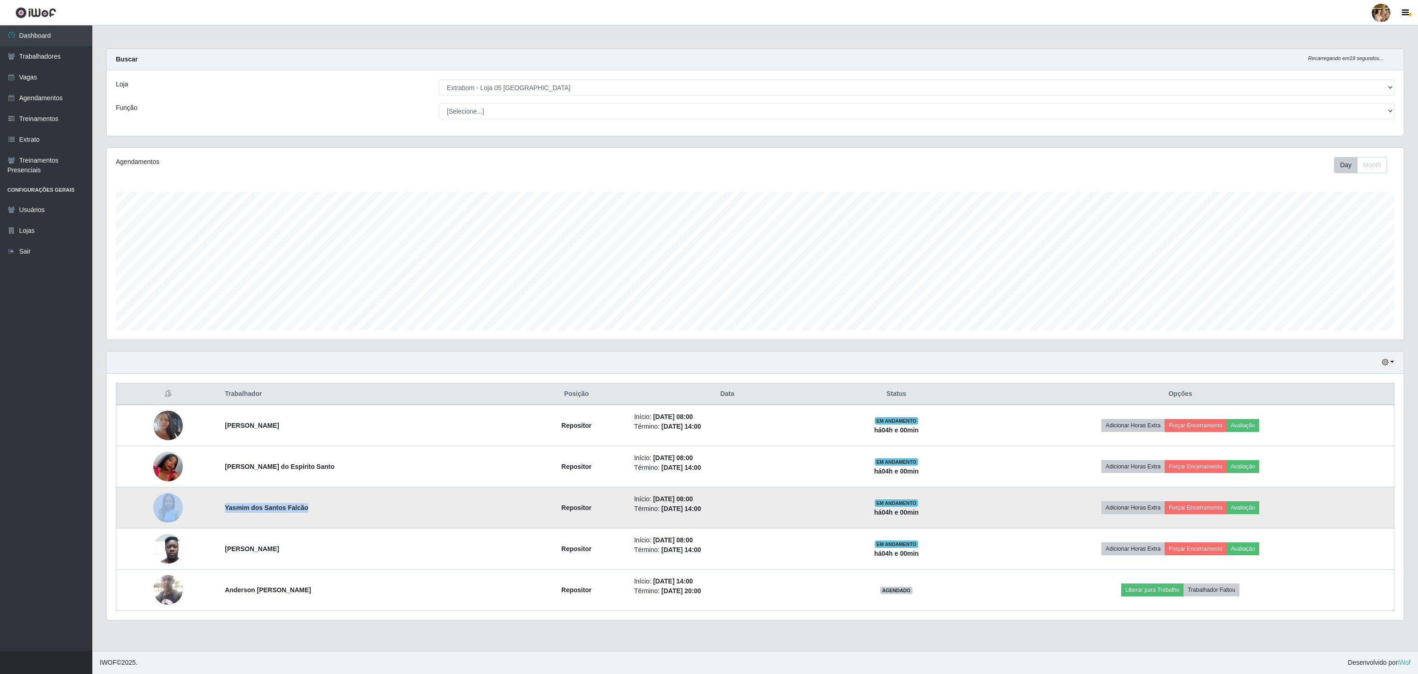
drag, startPoint x: 205, startPoint y: 510, endPoint x: 355, endPoint y: 507, distance: 150.1
click at [355, 507] on tr "Yasmim dos Santos Falcão Repositor Início: [DATE] 08:00 Término: [DATE] 14:00 E…" at bounding box center [755, 507] width 1278 height 41
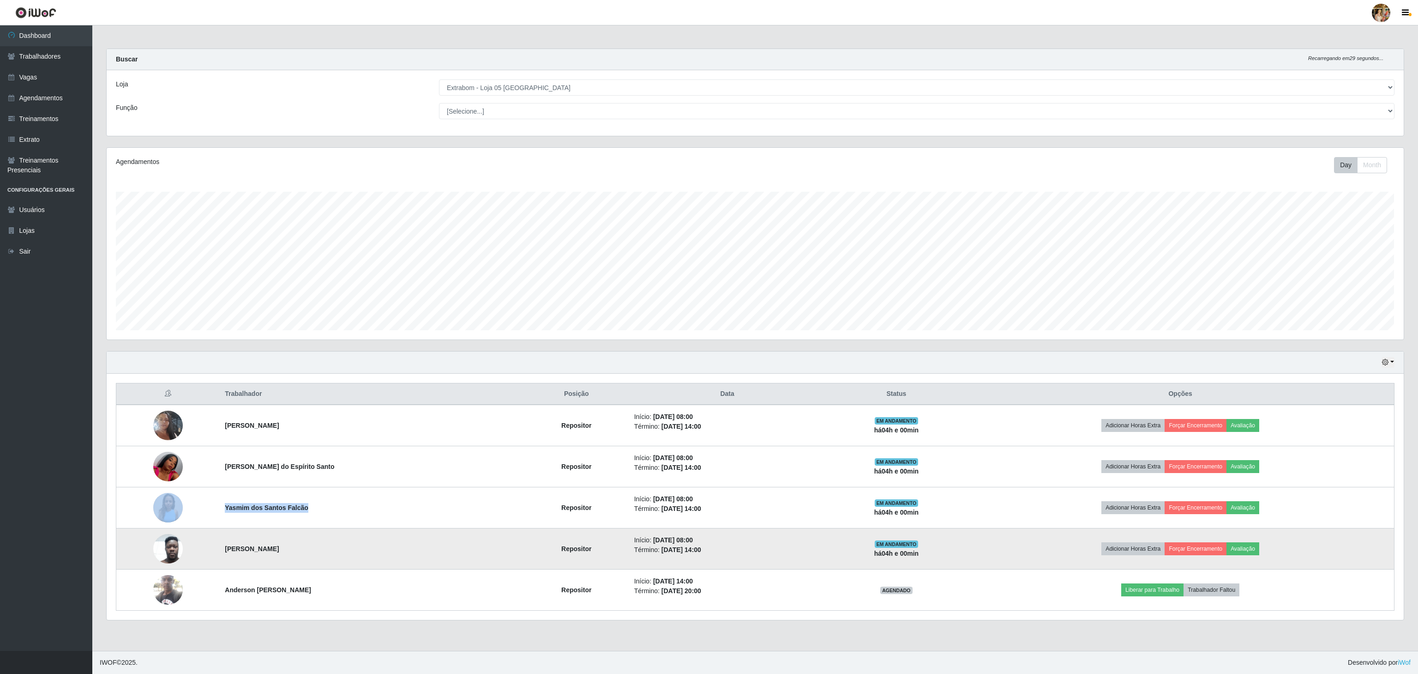
drag, startPoint x: 211, startPoint y: 550, endPoint x: 359, endPoint y: 553, distance: 147.7
click at [359, 553] on tr "[PERSON_NAME] Repositor Início: [DATE] 08:00 Término: [DATE] 14:00 EM ANDAMENTO…" at bounding box center [755, 548] width 1278 height 41
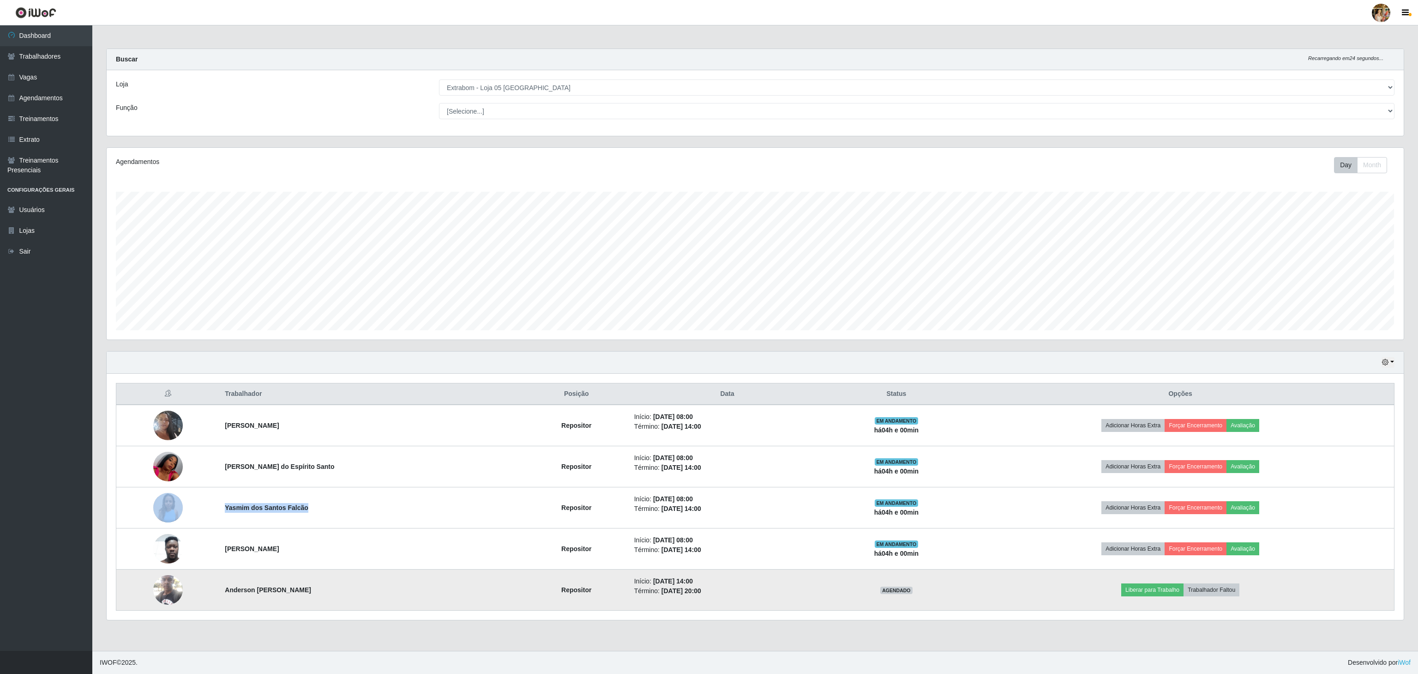
drag, startPoint x: 216, startPoint y: 589, endPoint x: 351, endPoint y: 596, distance: 135.5
click at [351, 596] on tr "Anderson Conceição de [PERSON_NAME] Repositor Início: [DATE] 14:00 Término: [DA…" at bounding box center [755, 589] width 1278 height 41
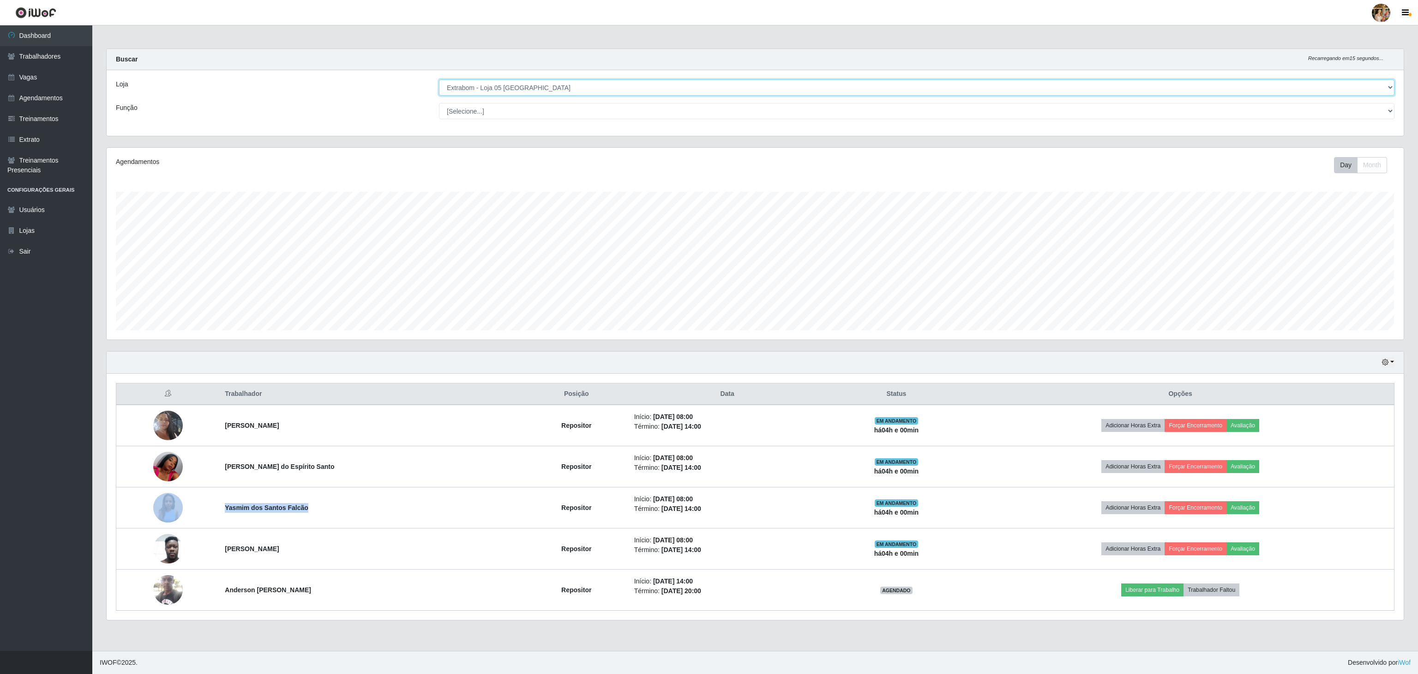
click at [505, 90] on select "[Selecione...] Atacado Vem - [GEOGRAPHIC_DATA] 30 Laranjeiras Velha Atacado Vem…" at bounding box center [917, 87] width 956 height 16
click at [439, 80] on select "[Selecione...] Atacado Vem - [GEOGRAPHIC_DATA] 30 Laranjeiras Velha Atacado Vem…" at bounding box center [917, 87] width 956 height 16
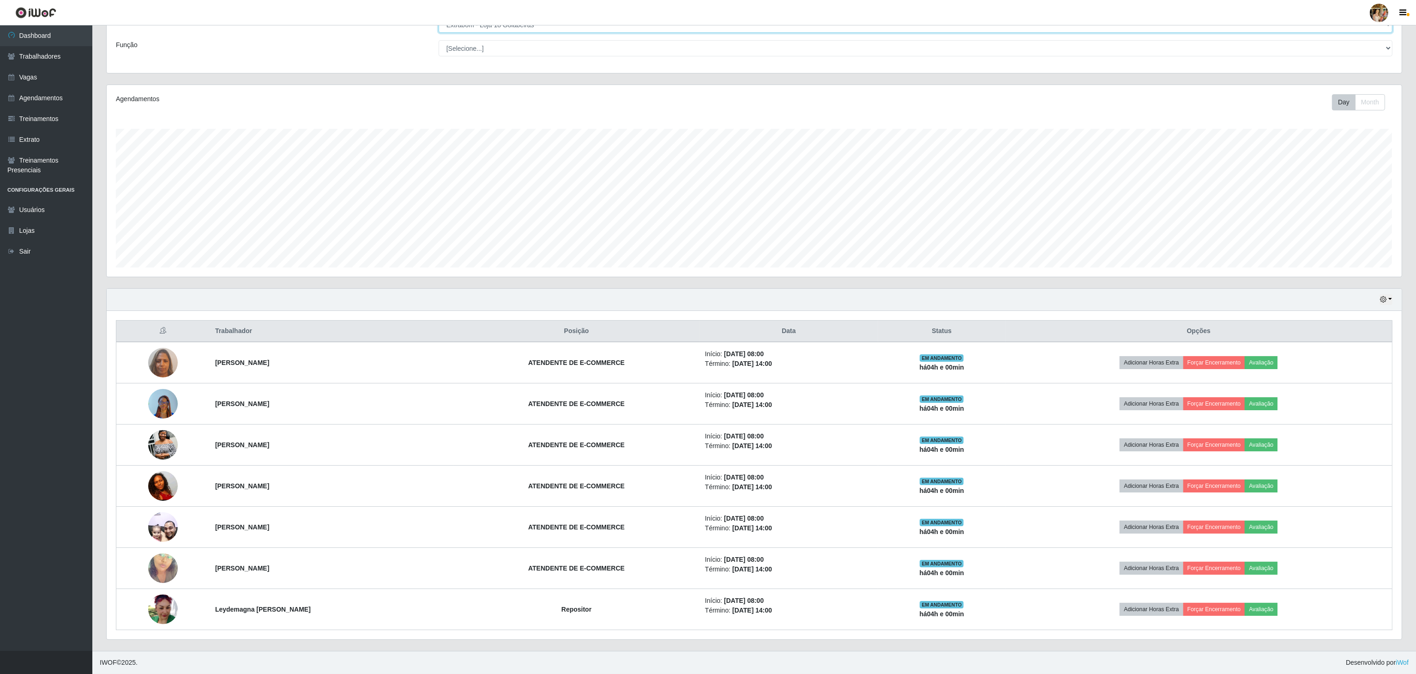
scroll to position [68, 0]
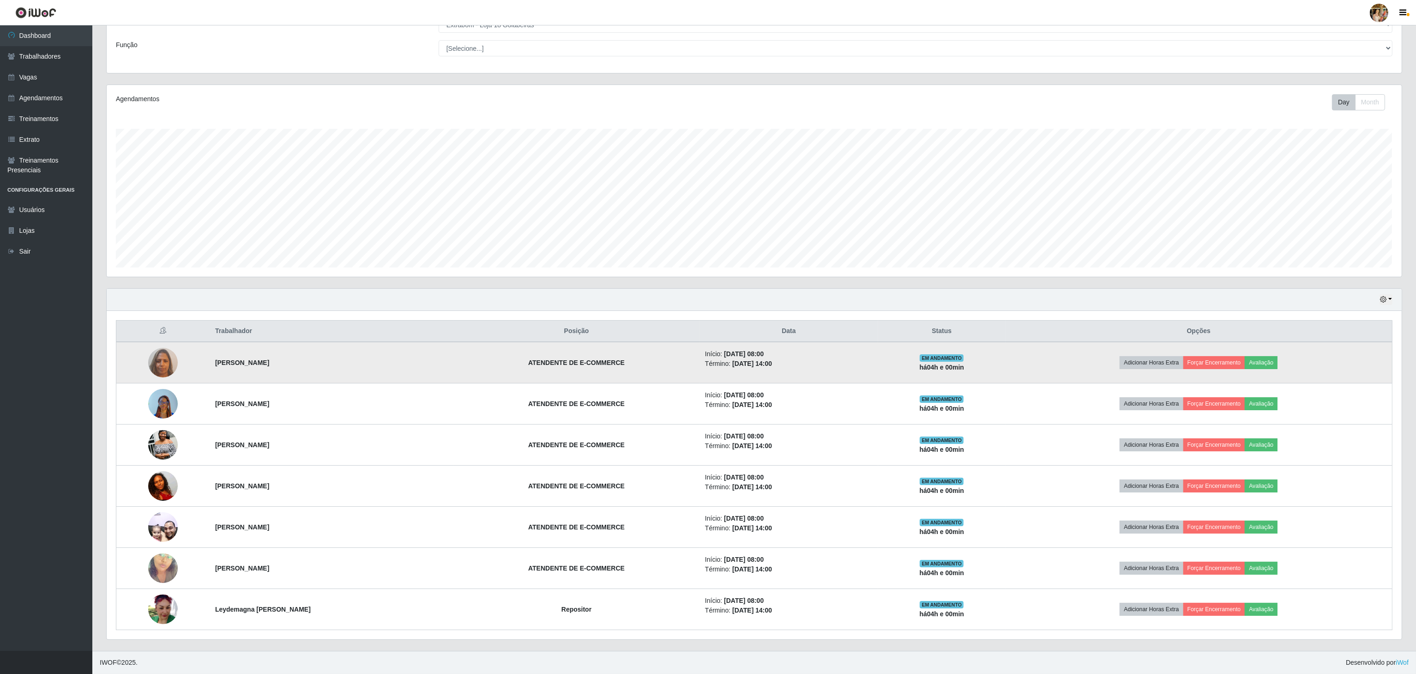
drag, startPoint x: 190, startPoint y: 341, endPoint x: 357, endPoint y: 343, distance: 167.1
click at [357, 343] on tr "[PERSON_NAME] ATENDENTE DE E-COMMERCE Início: [DATE] 08:00 Término: [DATE] 14:0…" at bounding box center [754, 363] width 1276 height 42
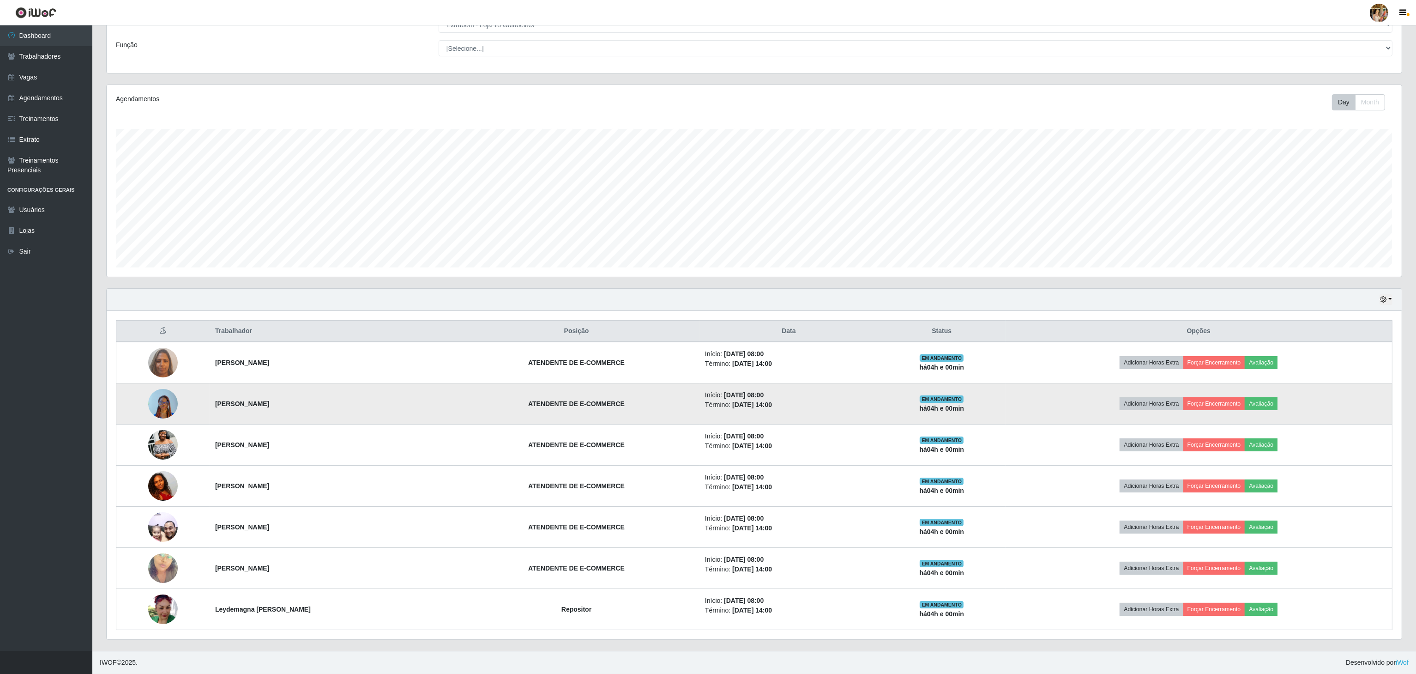
drag, startPoint x: 212, startPoint y: 399, endPoint x: 418, endPoint y: 405, distance: 205.5
click at [418, 405] on td "[PERSON_NAME]" at bounding box center [332, 403] width 244 height 41
click at [197, 398] on td at bounding box center [162, 403] width 93 height 41
drag, startPoint x: 199, startPoint y: 395, endPoint x: 367, endPoint y: 396, distance: 167.6
click at [367, 396] on tr "[PERSON_NAME] ATENDENTE DE E-COMMERCE Início: [DATE] 08:00 Término: [DATE] 14:0…" at bounding box center [754, 403] width 1276 height 41
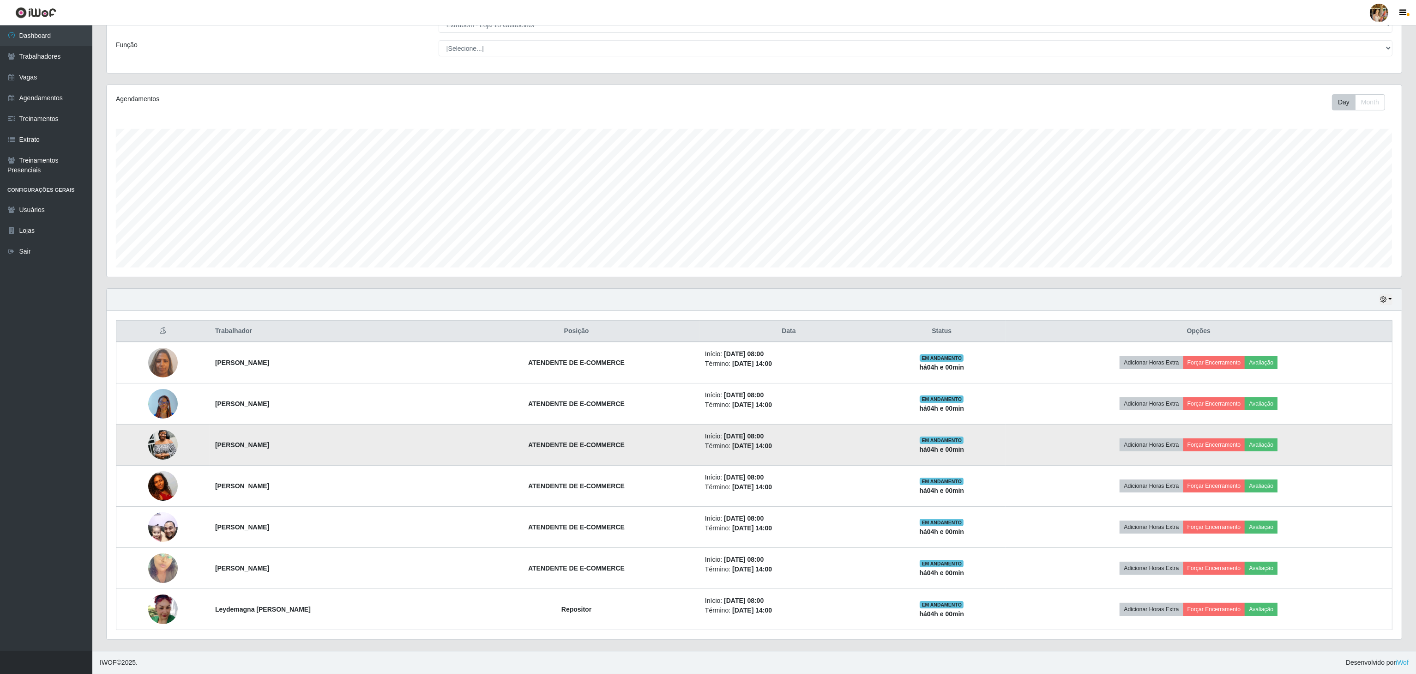
drag, startPoint x: 184, startPoint y: 434, endPoint x: 479, endPoint y: 437, distance: 295.5
click at [481, 439] on tr "[PERSON_NAME] ATENDENTE DE E-COMMERCE Início: [DATE] 08:00 Término: [DATE] 14:0…" at bounding box center [754, 444] width 1276 height 41
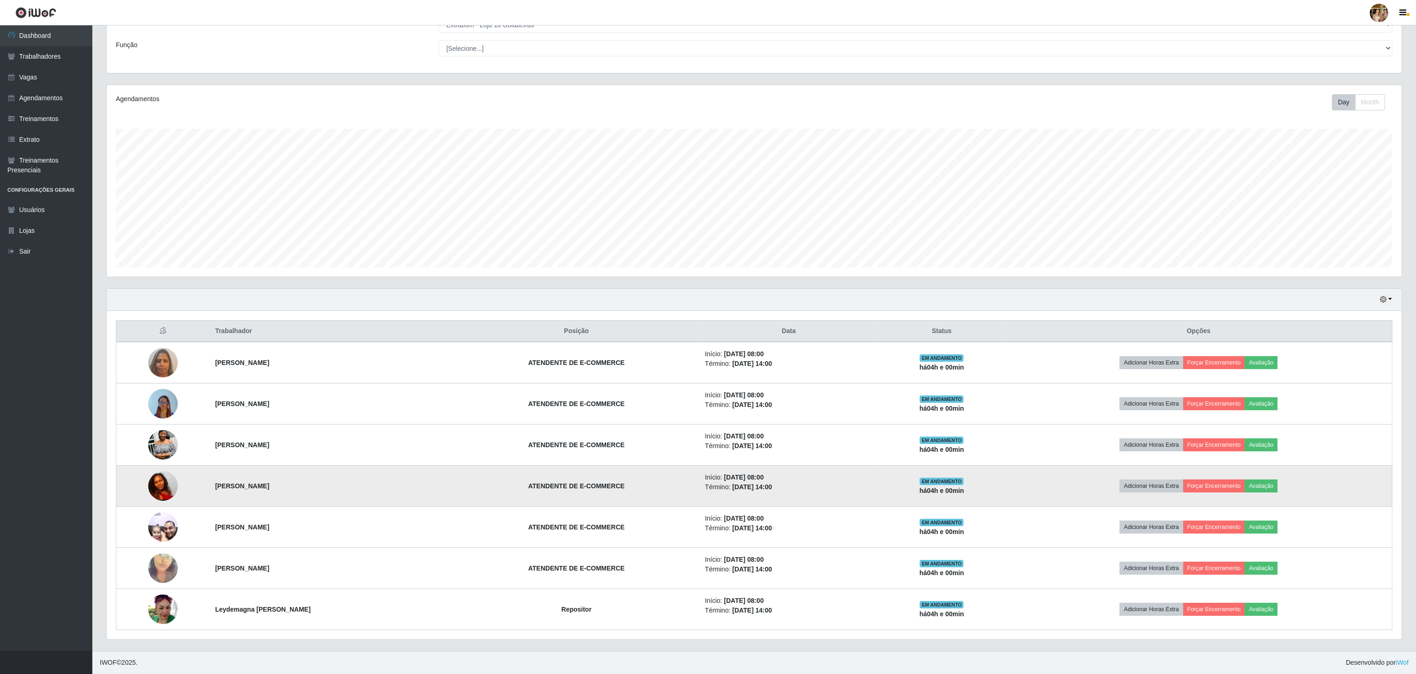
drag, startPoint x: 188, startPoint y: 483, endPoint x: 367, endPoint y: 487, distance: 178.7
click at [367, 487] on tr "[PERSON_NAME] ATENDENTE DE E-COMMERCE Início: [DATE] 08:00 Término: [DATE] 14:0…" at bounding box center [754, 485] width 1276 height 41
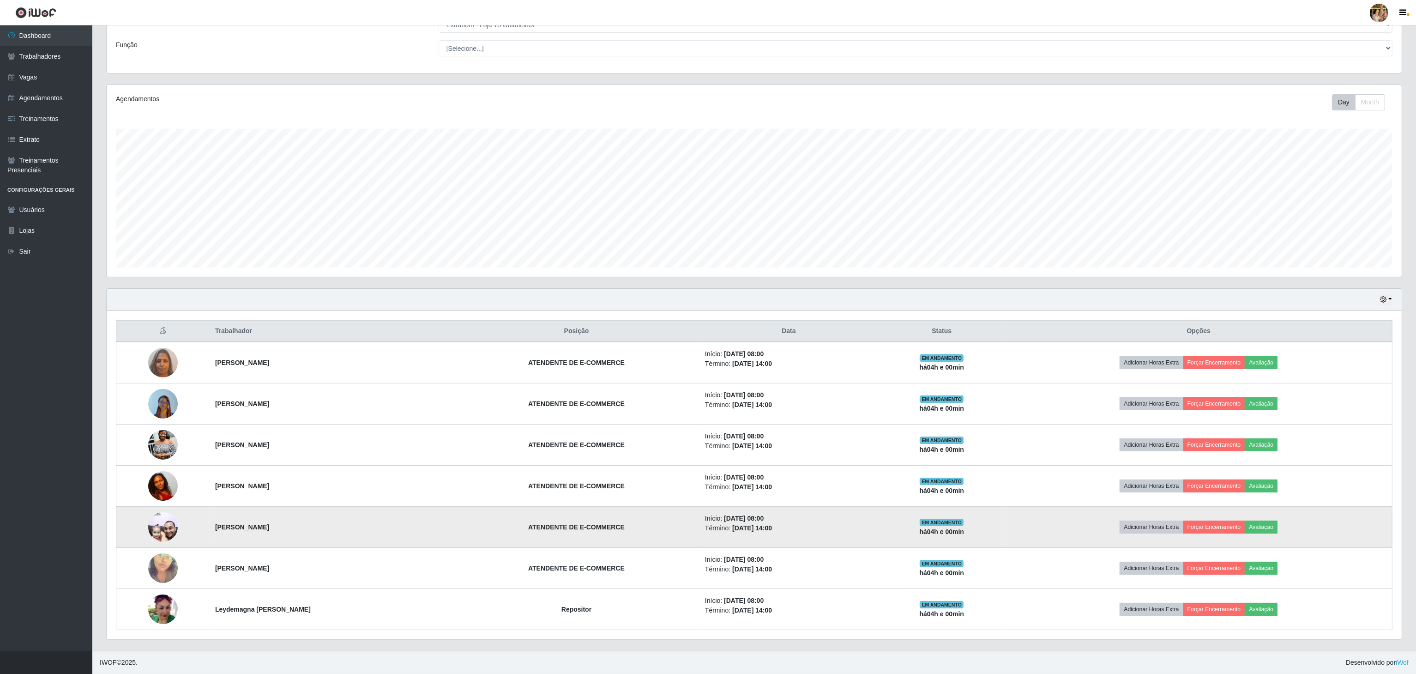
drag, startPoint x: 193, startPoint y: 528, endPoint x: 351, endPoint y: 533, distance: 158.0
click at [351, 533] on tr "[PERSON_NAME] Passos ATENDENTE DE E-COMMERCE Início: [DATE] 08:00 Término: [DAT…" at bounding box center [754, 526] width 1276 height 41
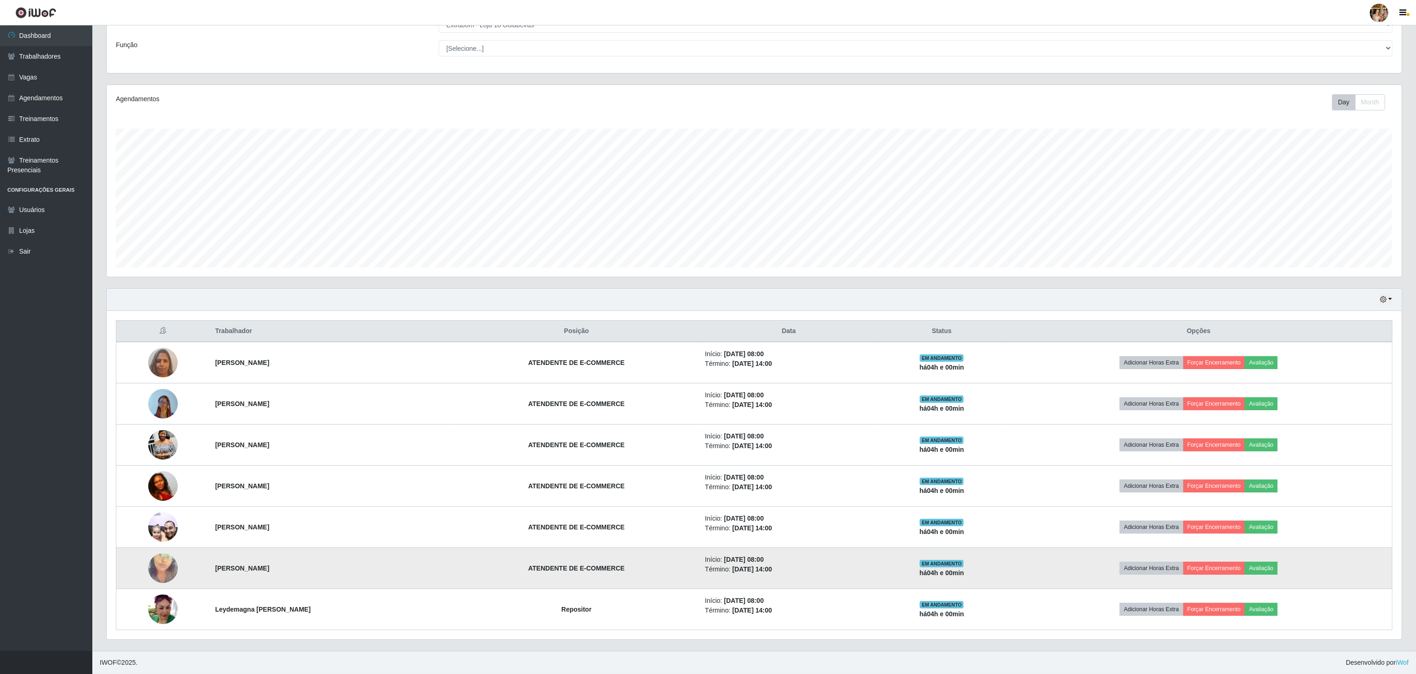
drag, startPoint x: 199, startPoint y: 567, endPoint x: 345, endPoint y: 569, distance: 146.8
click at [345, 569] on tr "[PERSON_NAME] [PERSON_NAME] DE E-COMMERCE Início: [DATE] 08:00 Término: [DATE] …" at bounding box center [754, 568] width 1276 height 41
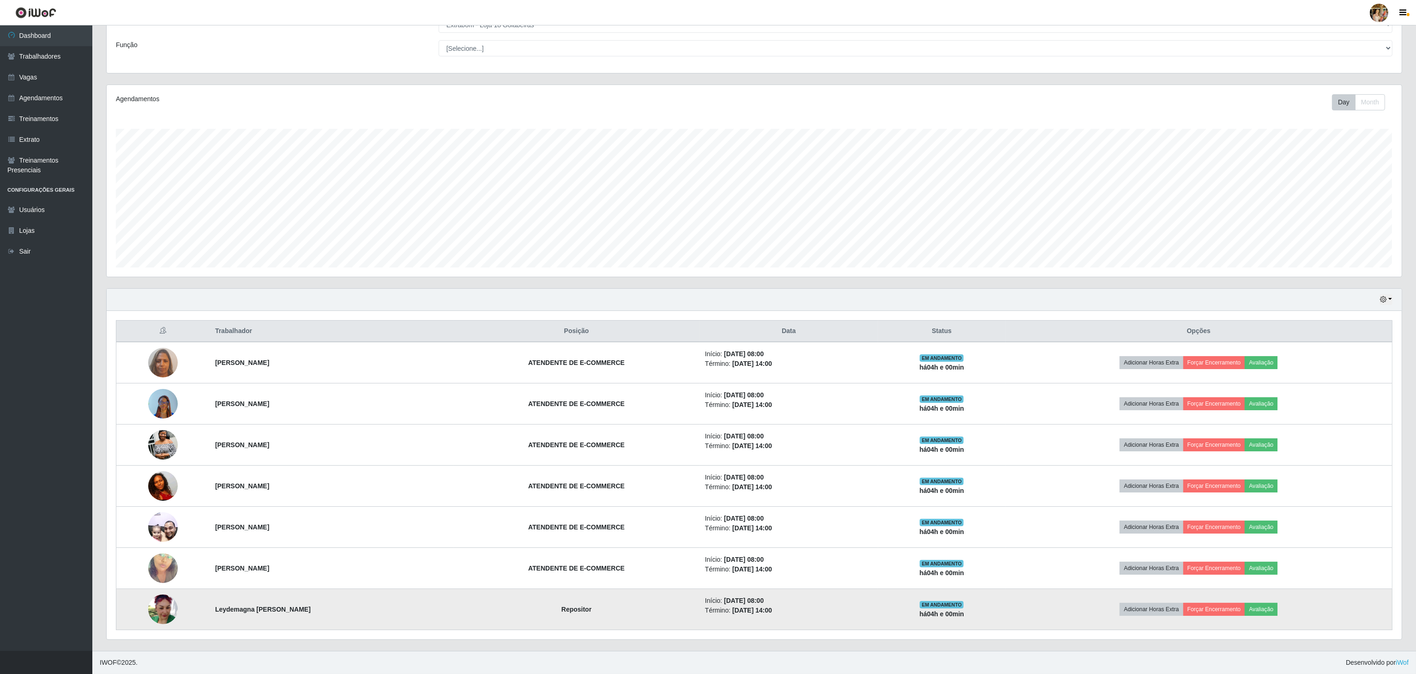
drag, startPoint x: 200, startPoint y: 606, endPoint x: 378, endPoint y: 612, distance: 178.3
click at [378, 612] on tr "Leydemagna [PERSON_NAME] Repositor Início: [DATE] 08:00 Término: [DATE] 14:00 E…" at bounding box center [754, 609] width 1276 height 41
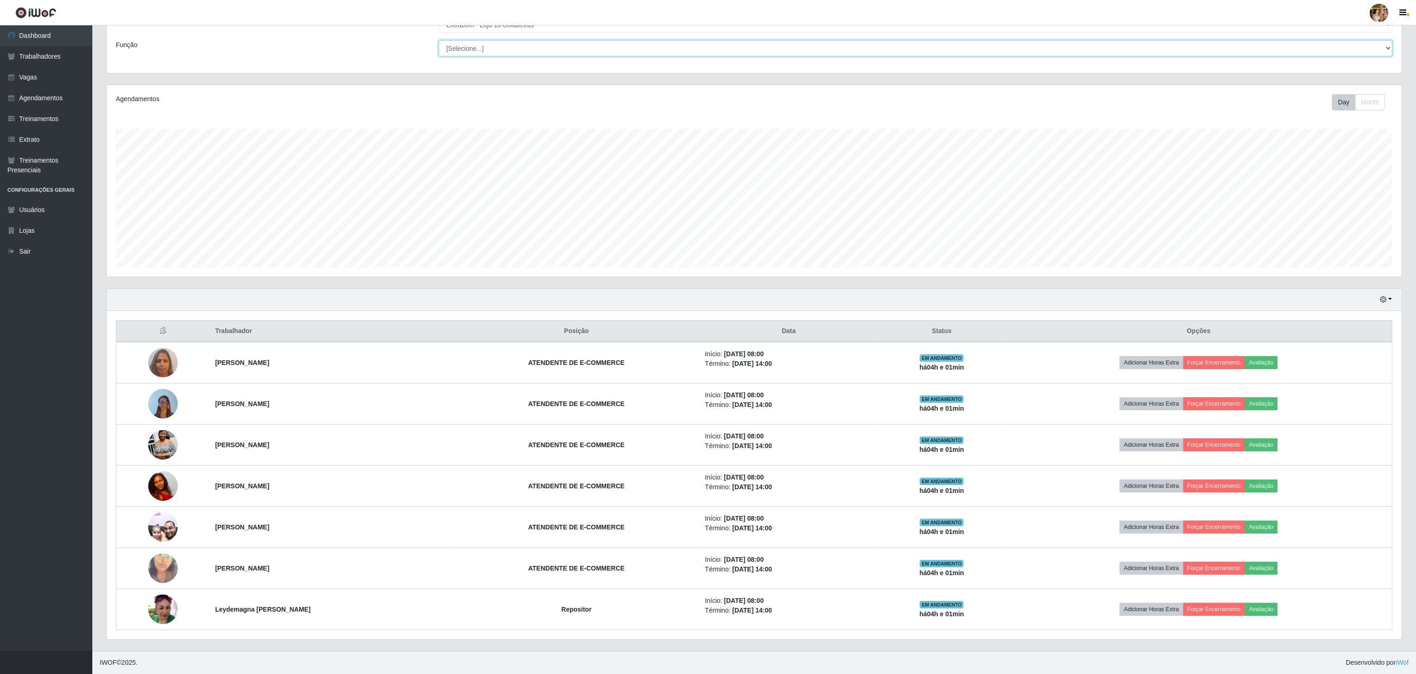
click at [473, 48] on select "[Selecione...] ATENDENTE DE E-COMMERCE ATENDENTE DE E-COMMERCE + ATENDENTE DE E…" at bounding box center [916, 48] width 954 height 16
click at [392, 42] on div "Função" at bounding box center [270, 48] width 323 height 16
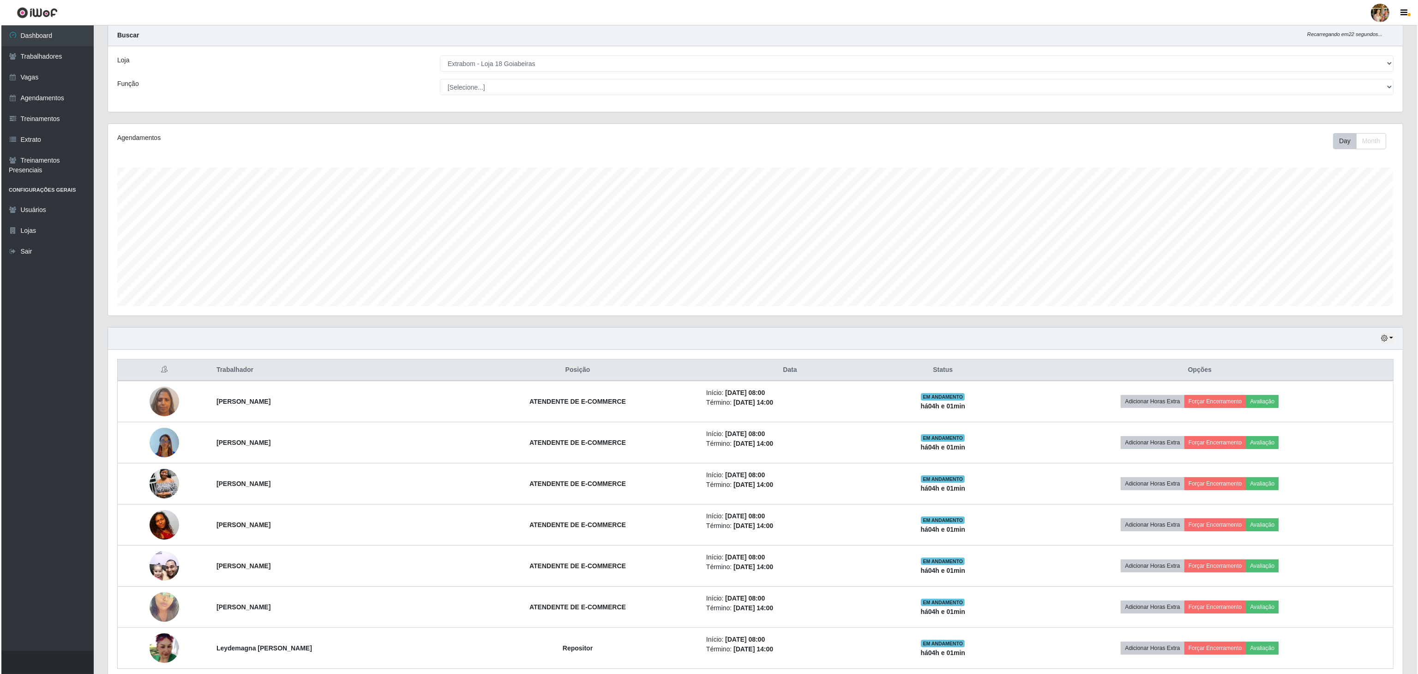
scroll to position [0, 0]
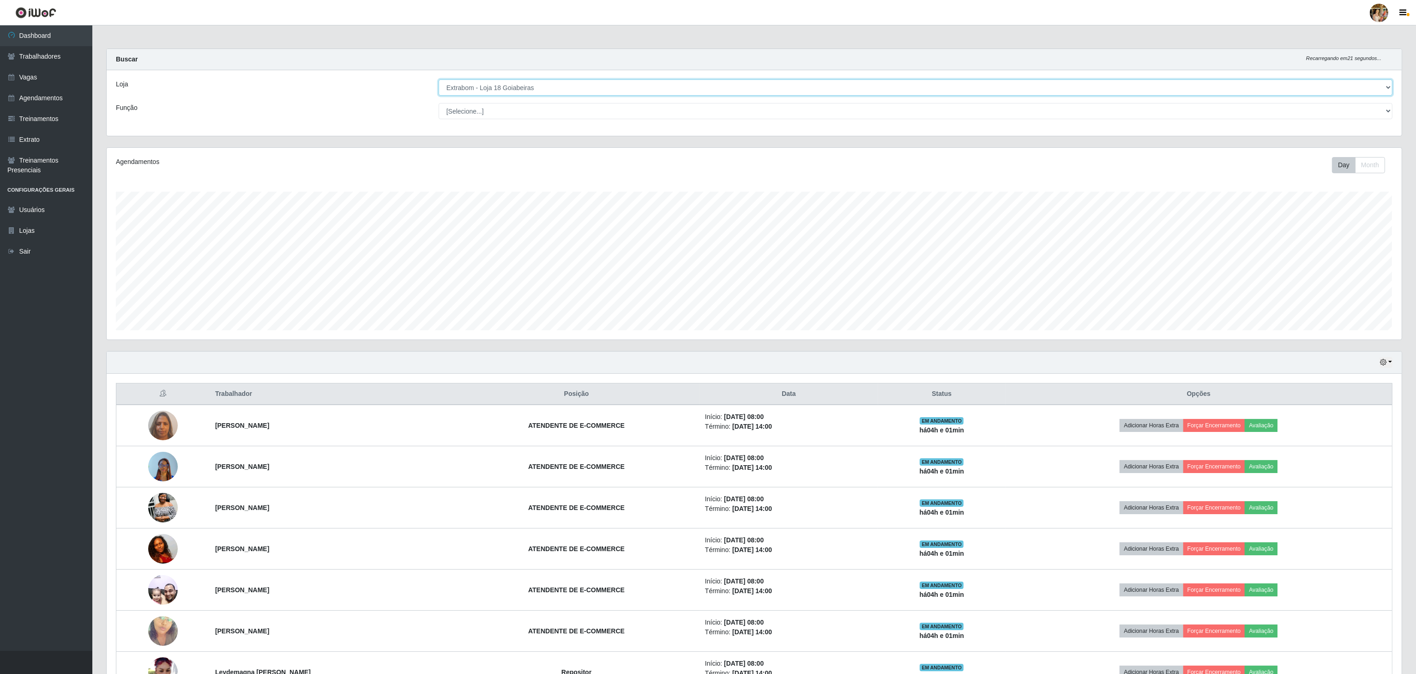
click at [474, 89] on select "[Selecione...] Atacado Vem - [GEOGRAPHIC_DATA] 30 Laranjeiras Velha Atacado Vem…" at bounding box center [916, 87] width 954 height 16
click at [439, 80] on select "[Selecione...] Atacado Vem - [GEOGRAPHIC_DATA] 30 Laranjeiras Velha Atacado Vem…" at bounding box center [916, 87] width 954 height 16
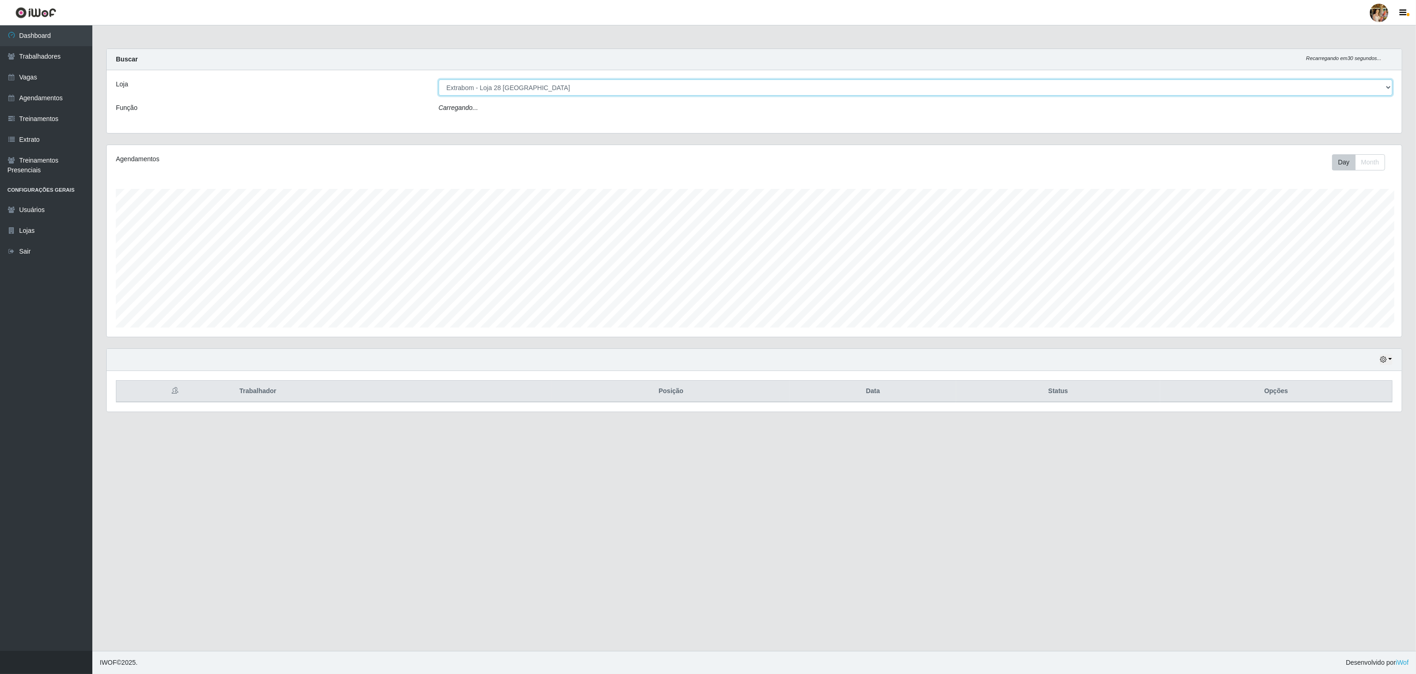
scroll to position [192, 1296]
click at [556, 91] on select "[Selecione...] Atacado Vem - [GEOGRAPHIC_DATA] 30 Laranjeiras Velha Atacado Vem…" at bounding box center [917, 87] width 956 height 16
select select "470"
click at [439, 80] on select "[Selecione...] Atacado Vem - [GEOGRAPHIC_DATA] 30 Laranjeiras Velha Atacado Vem…" at bounding box center [917, 87] width 956 height 16
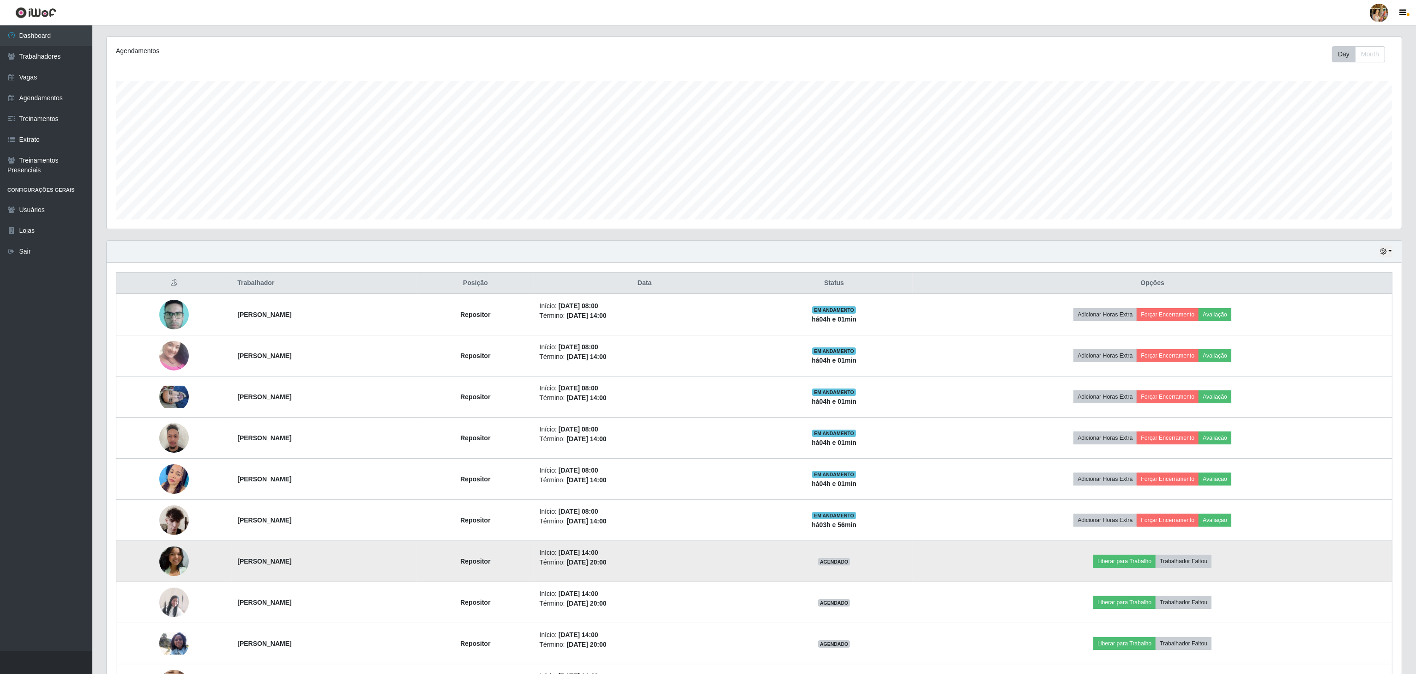
scroll to position [233, 0]
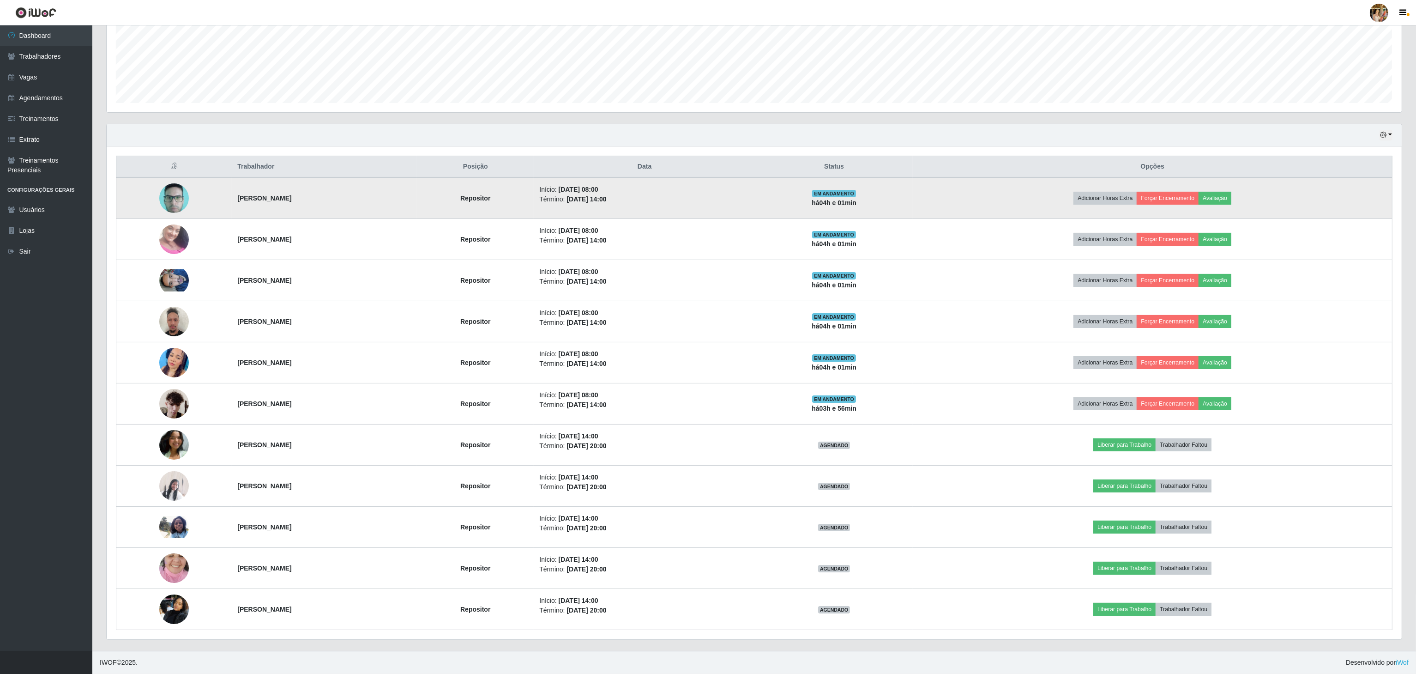
drag, startPoint x: 200, startPoint y: 201, endPoint x: 355, endPoint y: 203, distance: 154.7
click at [355, 203] on tr "[PERSON_NAME] Repositor Início: [DATE] 08:00 Término: [DATE] 14:00 EM ANDAMENTO…" at bounding box center [754, 198] width 1276 height 42
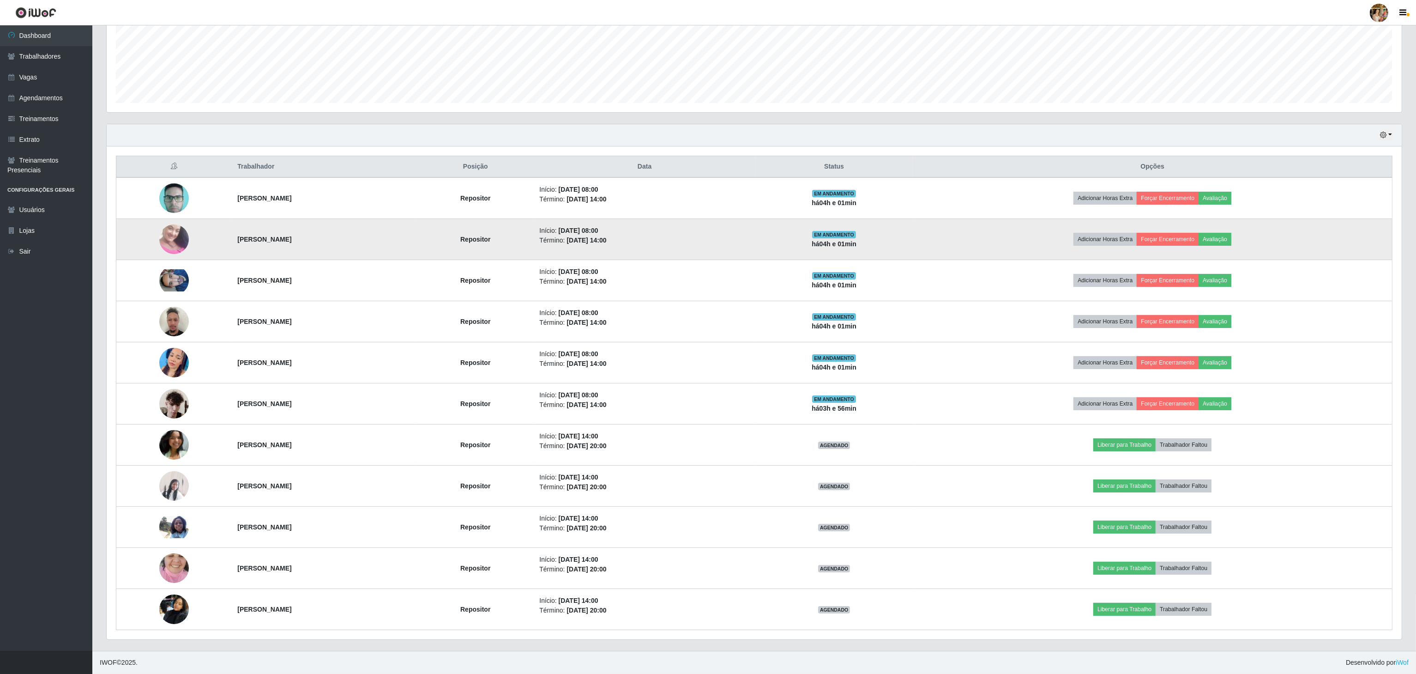
drag, startPoint x: 199, startPoint y: 251, endPoint x: 368, endPoint y: 243, distance: 170.1
click at [368, 243] on tr "[PERSON_NAME] Repositor Início: [DATE] 08:00 Término: [DATE] 14:00 EM ANDAMENTO…" at bounding box center [754, 239] width 1276 height 41
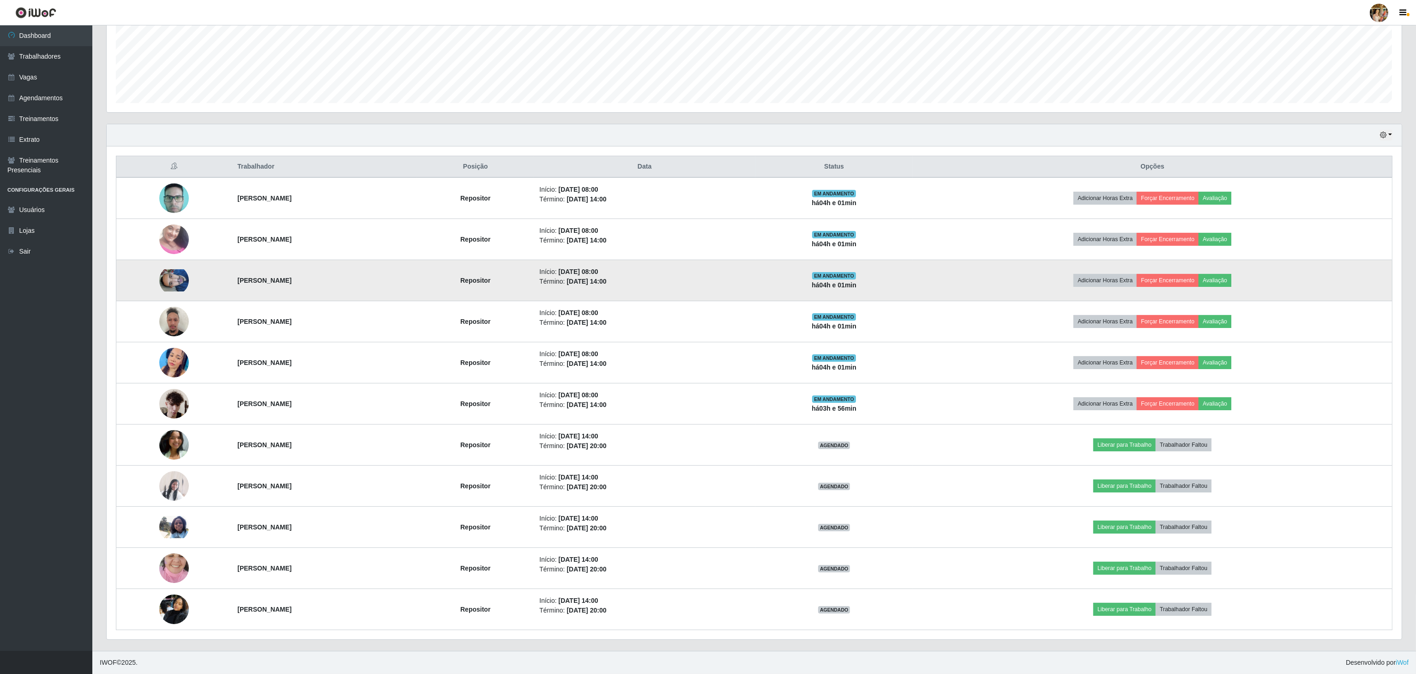
drag, startPoint x: 218, startPoint y: 272, endPoint x: 378, endPoint y: 278, distance: 159.9
click at [378, 278] on tr "[PERSON_NAME] Repositor Início: [DATE] 08:00 Término: [DATE] 14:00 EM ANDAMENTO…" at bounding box center [754, 280] width 1276 height 41
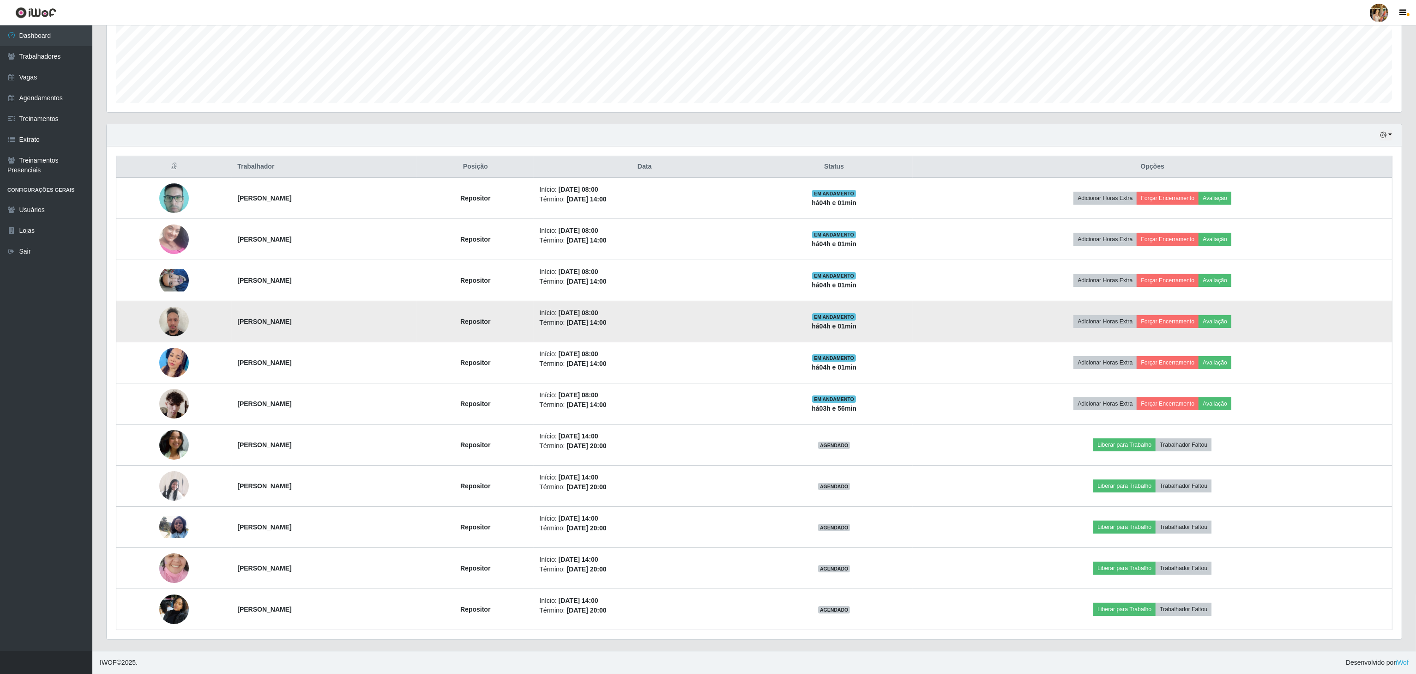
drag, startPoint x: 216, startPoint y: 316, endPoint x: 390, endPoint y: 320, distance: 173.6
click at [390, 320] on tr "[PERSON_NAME] Repositor Início: [DATE] 08:00 Término: [DATE] 14:00 EM ANDAMENTO…" at bounding box center [754, 321] width 1276 height 41
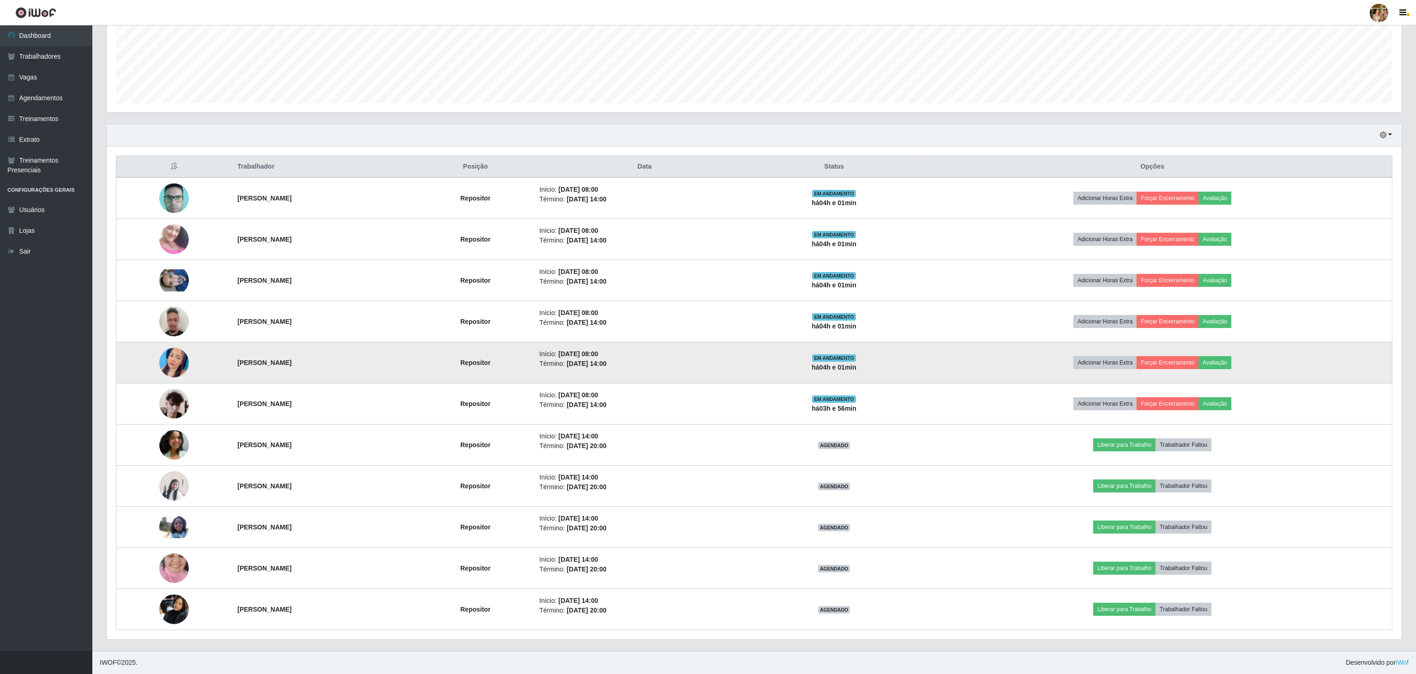
drag, startPoint x: 191, startPoint y: 362, endPoint x: 306, endPoint y: 363, distance: 114.5
click at [306, 363] on tr "[PERSON_NAME] Repositor Início: [DATE] 08:00 Término: [DATE] 14:00 EM ANDAMENTO…" at bounding box center [754, 362] width 1276 height 41
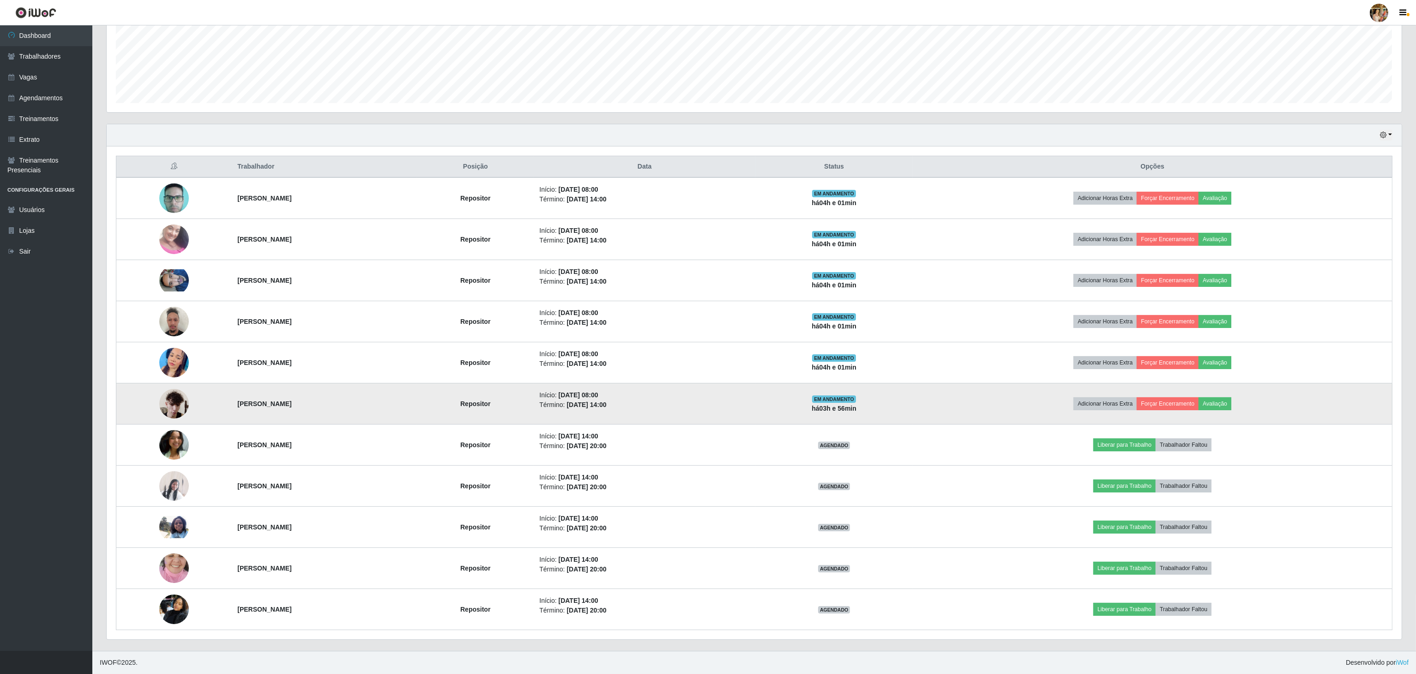
drag, startPoint x: 262, startPoint y: 402, endPoint x: 465, endPoint y: 408, distance: 203.2
click at [417, 408] on td "[PERSON_NAME]" at bounding box center [324, 403] width 185 height 41
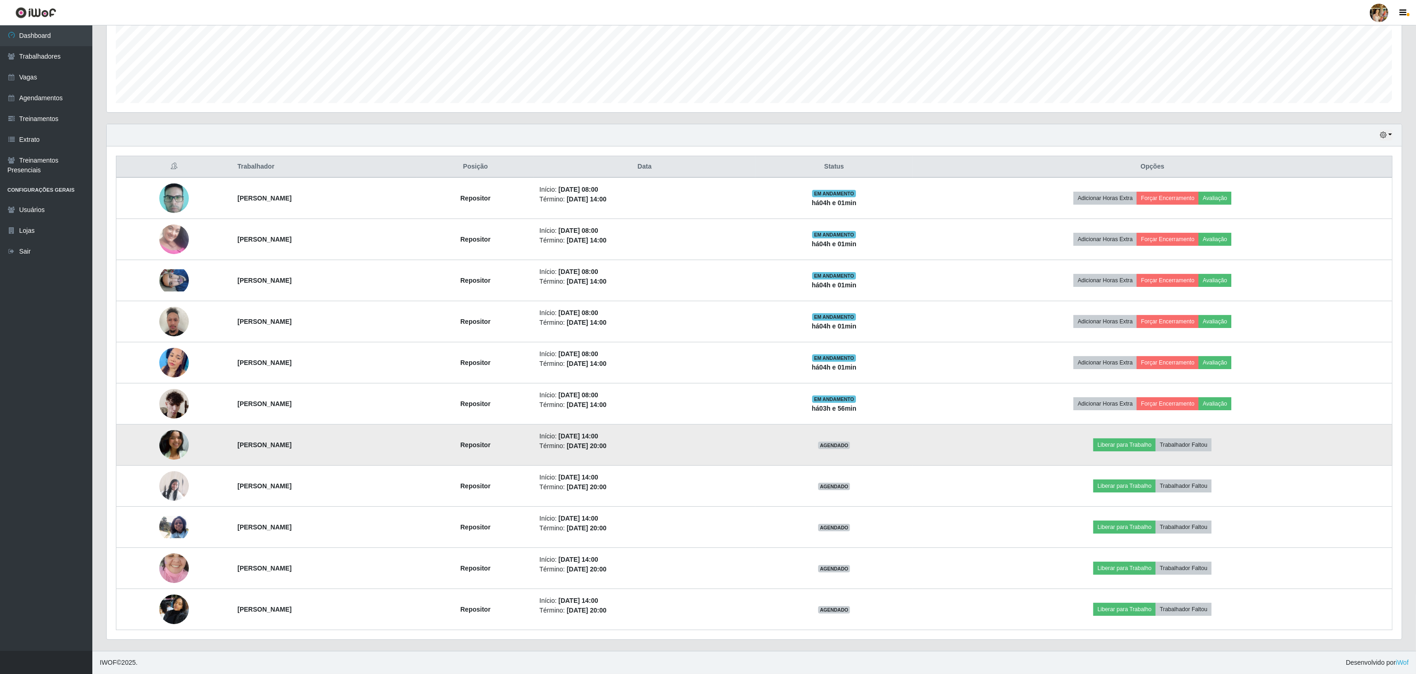
drag, startPoint x: 205, startPoint y: 453, endPoint x: 281, endPoint y: 453, distance: 76.6
click at [281, 453] on tr "[PERSON_NAME] Repositor Início: [DATE] 14:00 Término: [DATE] 20:00 AGENDADO Lib…" at bounding box center [754, 444] width 1276 height 41
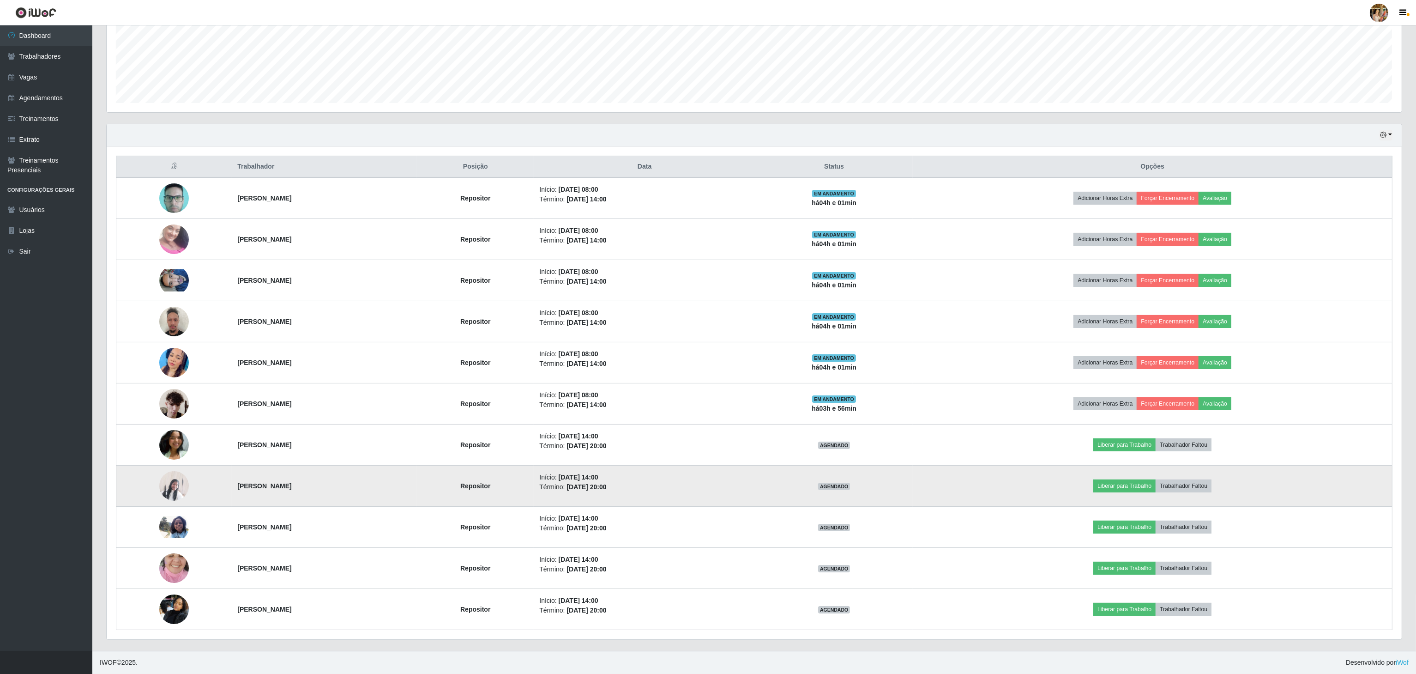
drag, startPoint x: 223, startPoint y: 485, endPoint x: 320, endPoint y: 487, distance: 97.4
click at [320, 487] on td "[PERSON_NAME]" at bounding box center [324, 485] width 185 height 41
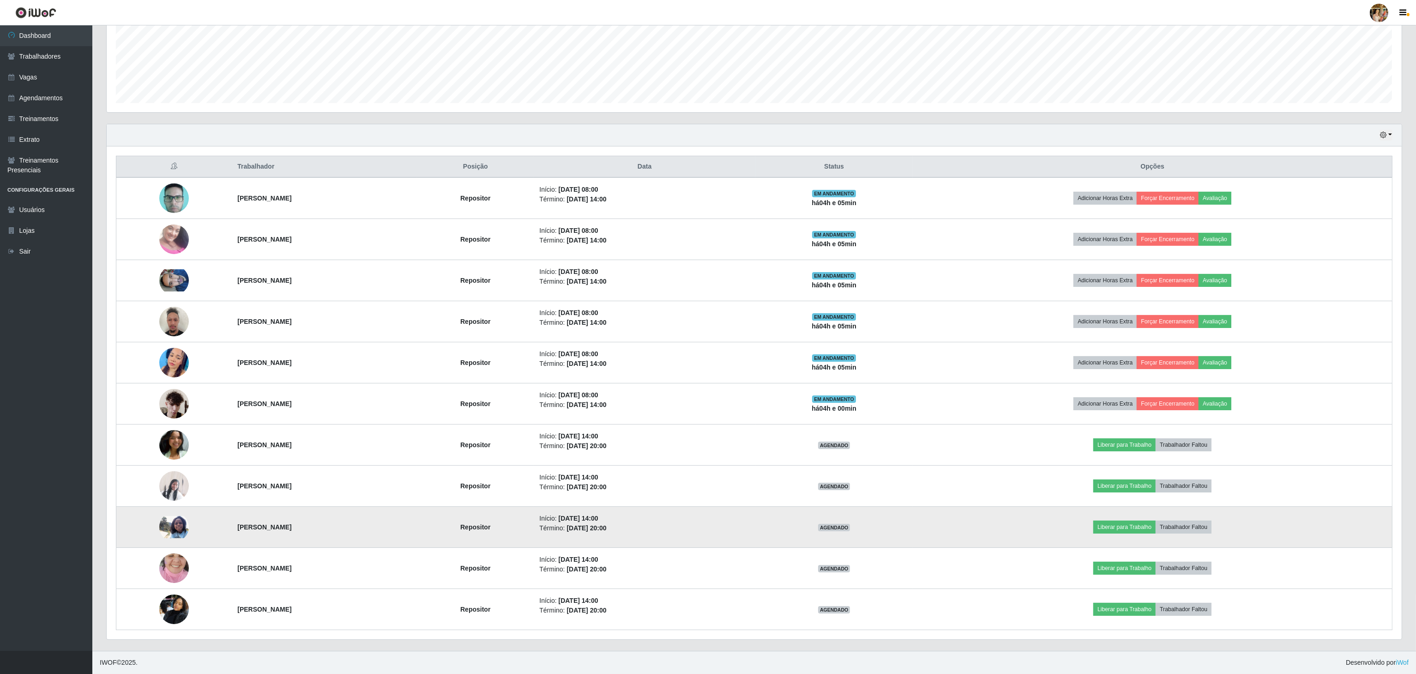
drag, startPoint x: 223, startPoint y: 522, endPoint x: 307, endPoint y: 527, distance: 83.7
click at [307, 527] on td "[PERSON_NAME]" at bounding box center [324, 526] width 185 height 41
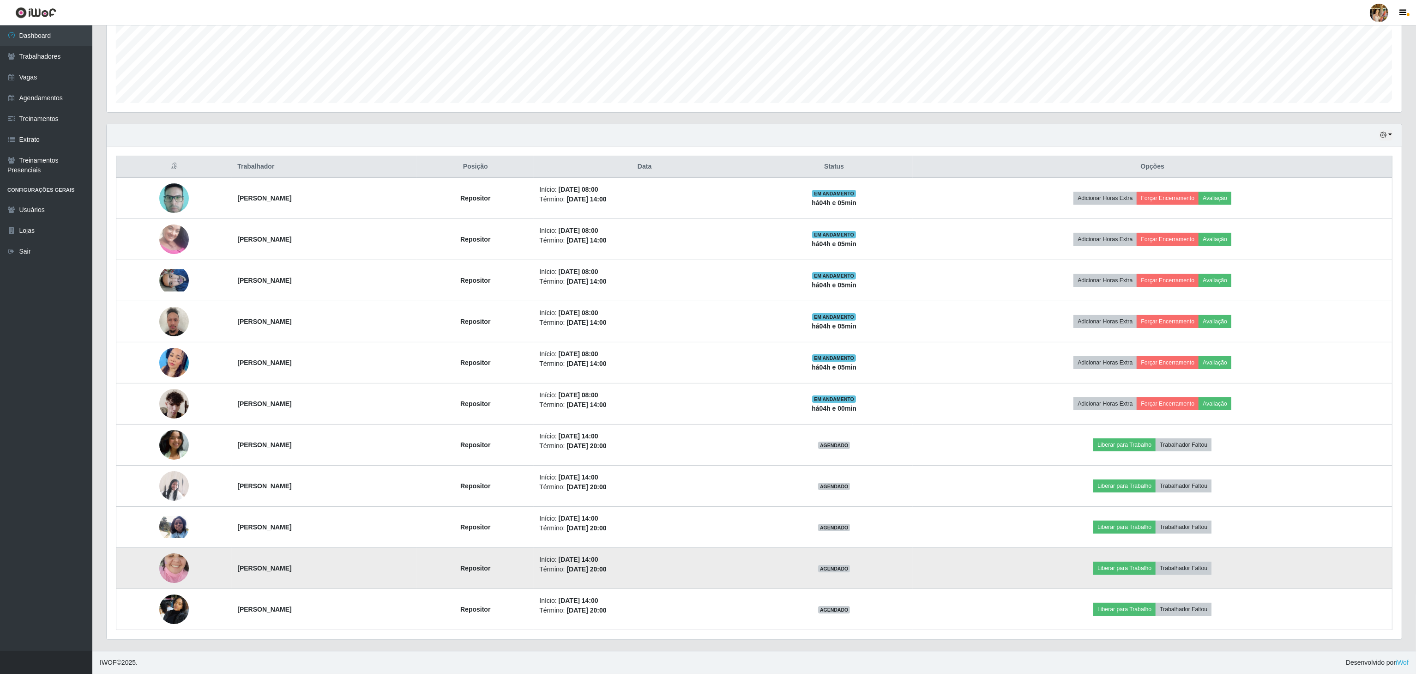
drag, startPoint x: 214, startPoint y: 576, endPoint x: 394, endPoint y: 576, distance: 180.0
click at [394, 576] on tr "[PERSON_NAME] Repositor Início: [DATE] 14:00 Término: [DATE] 20:00 AGENDADO Lib…" at bounding box center [754, 568] width 1276 height 41
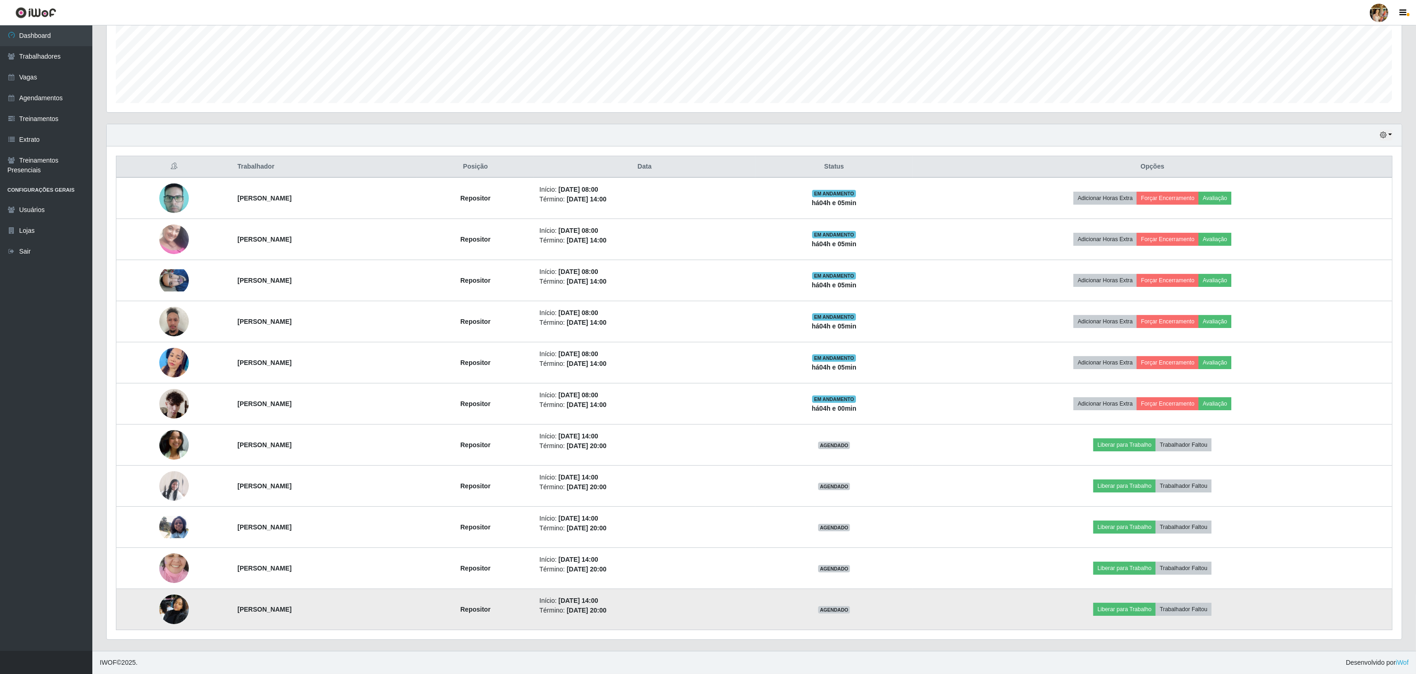
drag, startPoint x: 237, startPoint y: 615, endPoint x: 349, endPoint y: 616, distance: 112.2
click at [349, 616] on tr "[PERSON_NAME] Repositor Início: [DATE] 14:00 Término: [DATE] 20:00 AGENDADO Lib…" at bounding box center [754, 609] width 1276 height 41
